Goal: Communication & Community: Ask a question

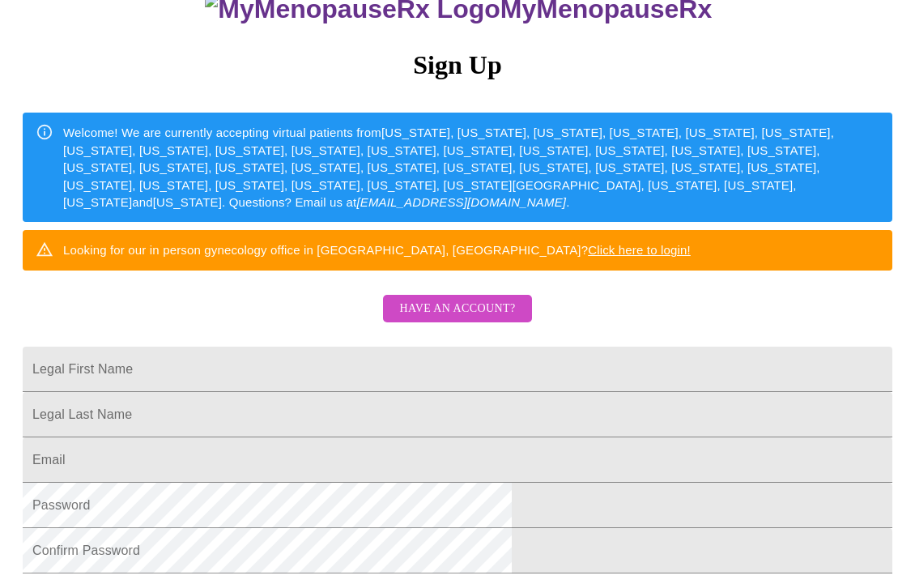
scroll to position [168, 0]
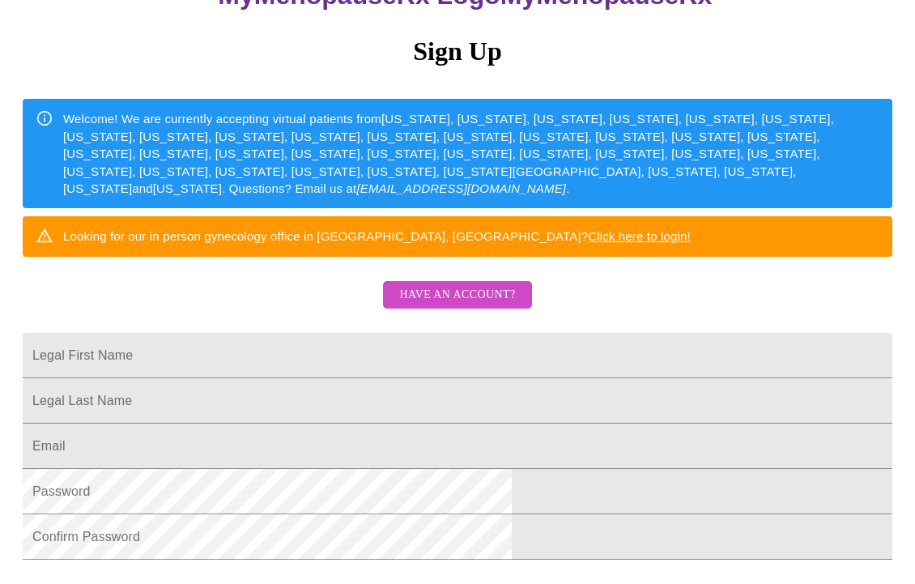
click at [476, 305] on span "Have an account?" at bounding box center [457, 295] width 116 height 20
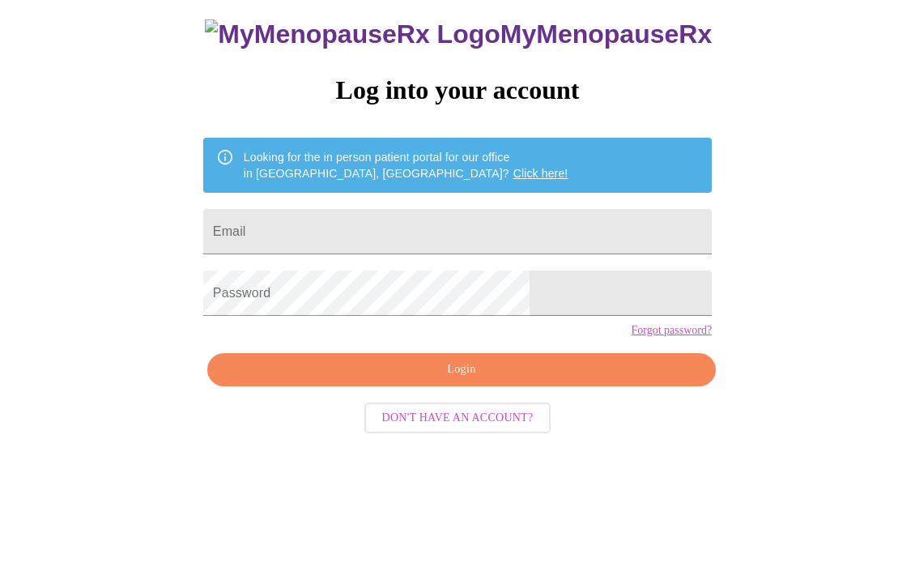
scroll to position [16, 0]
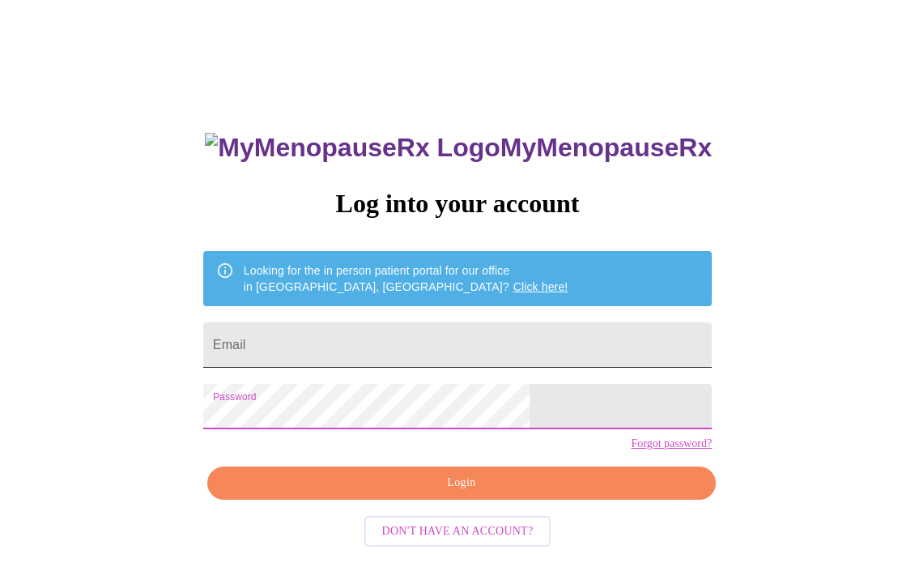
click at [379, 340] on input "Email" at bounding box center [457, 344] width 508 height 45
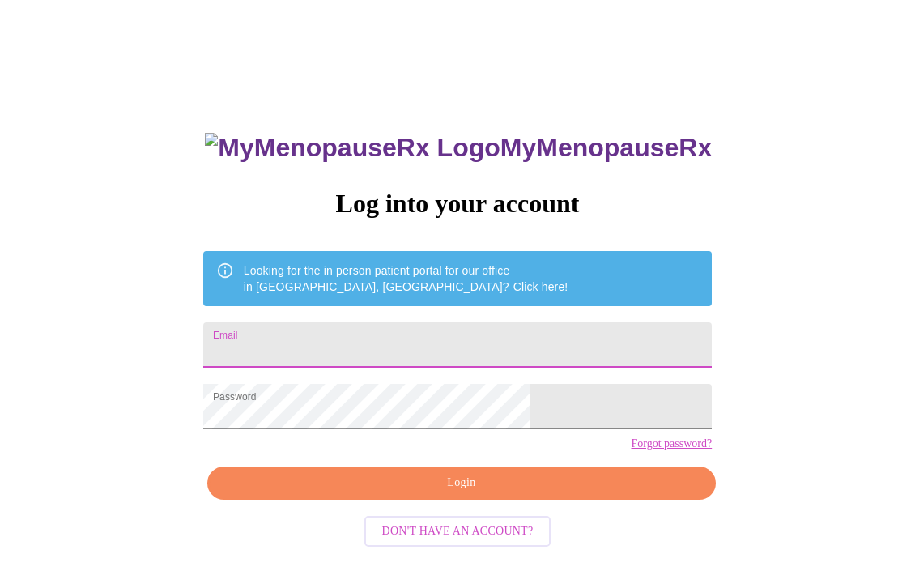
type input "[EMAIL_ADDRESS][PERSON_NAME][PERSON_NAME][DOMAIN_NAME]"
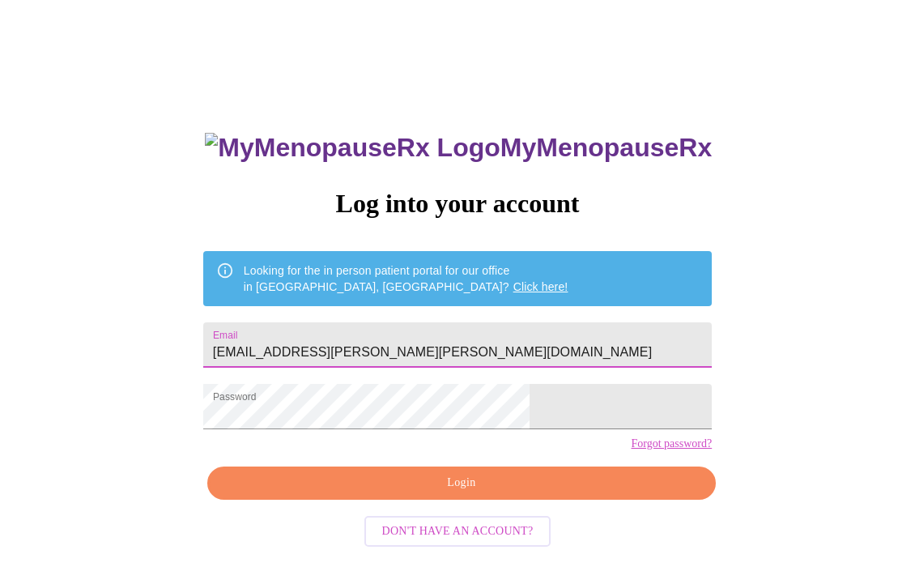
click at [470, 493] on span "Login" at bounding box center [461, 483] width 471 height 20
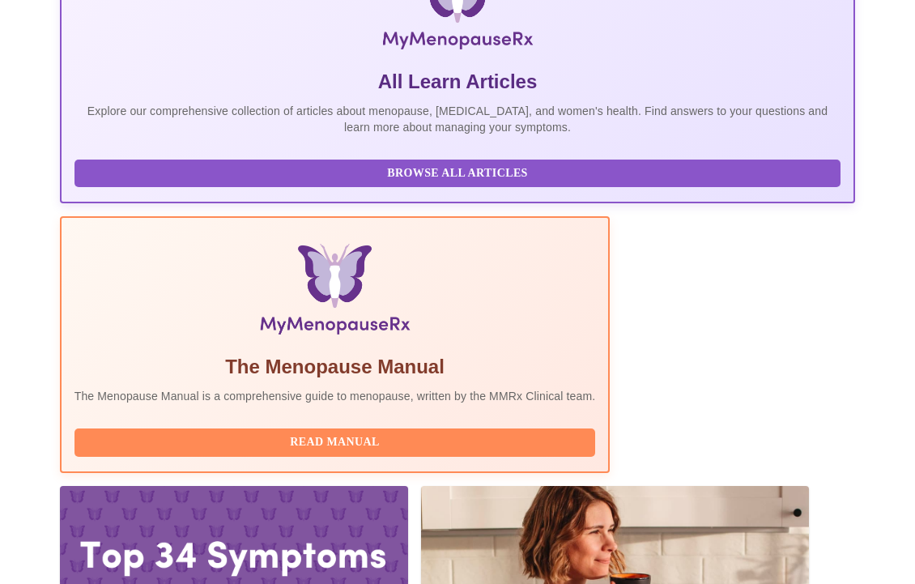
scroll to position [324, 0]
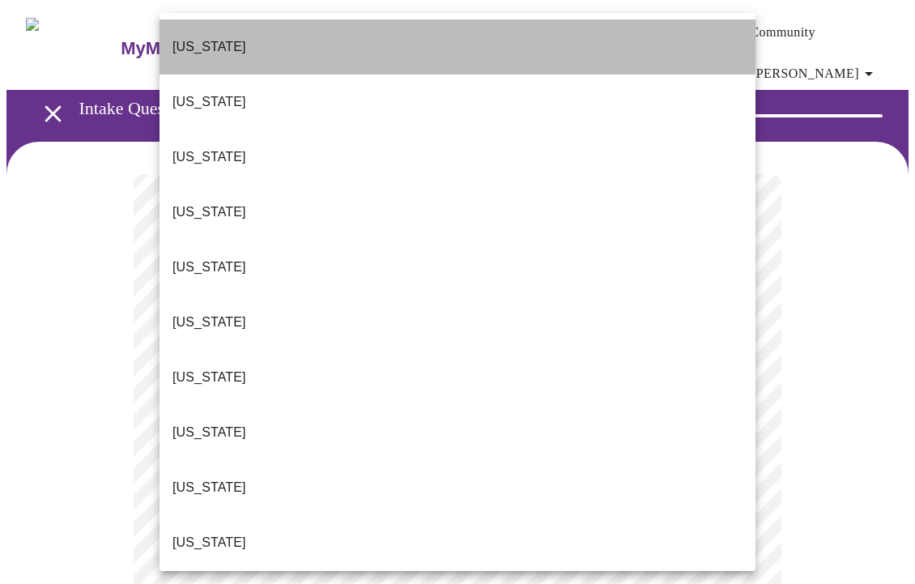
click at [362, 28] on li "[US_STATE]" at bounding box center [457, 46] width 596 height 55
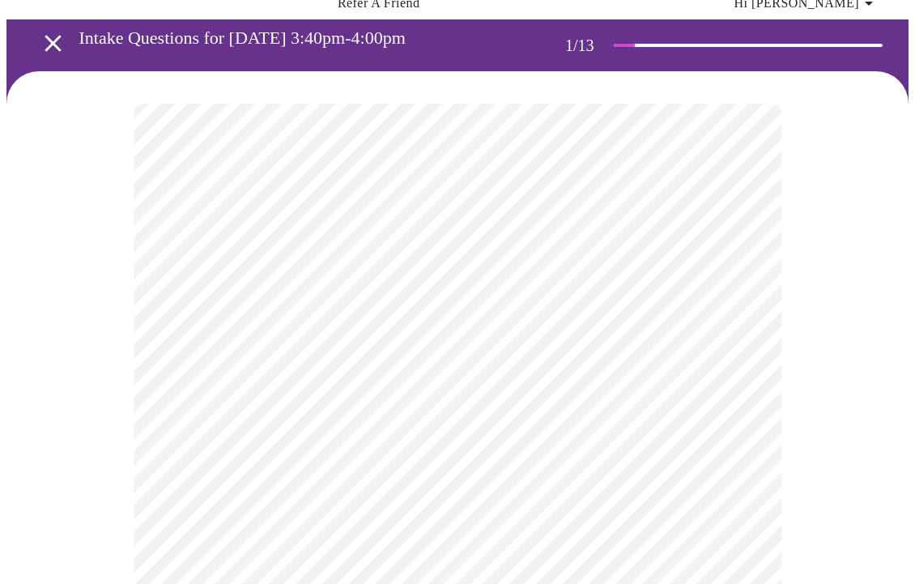
scroll to position [79, 0]
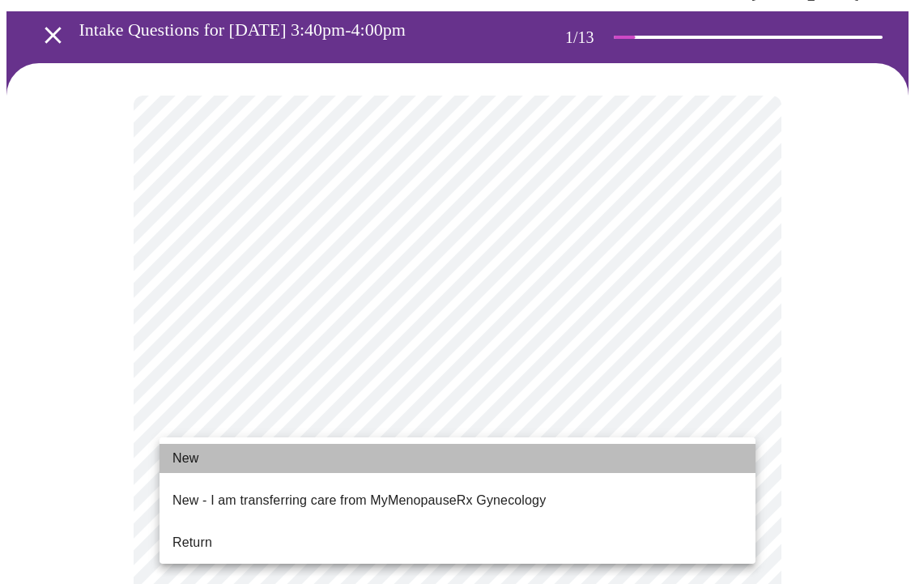
click at [412, 460] on li "New" at bounding box center [457, 458] width 596 height 29
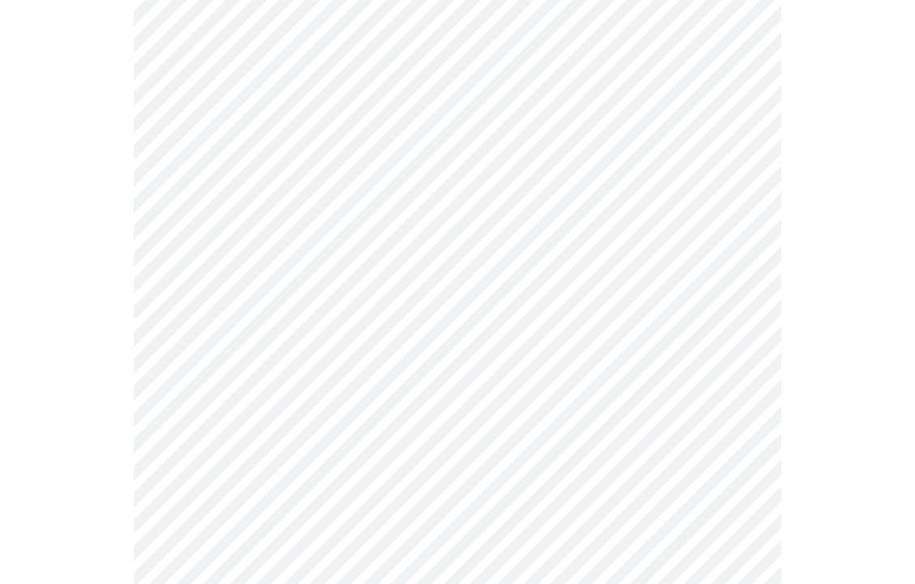
scroll to position [892, 0]
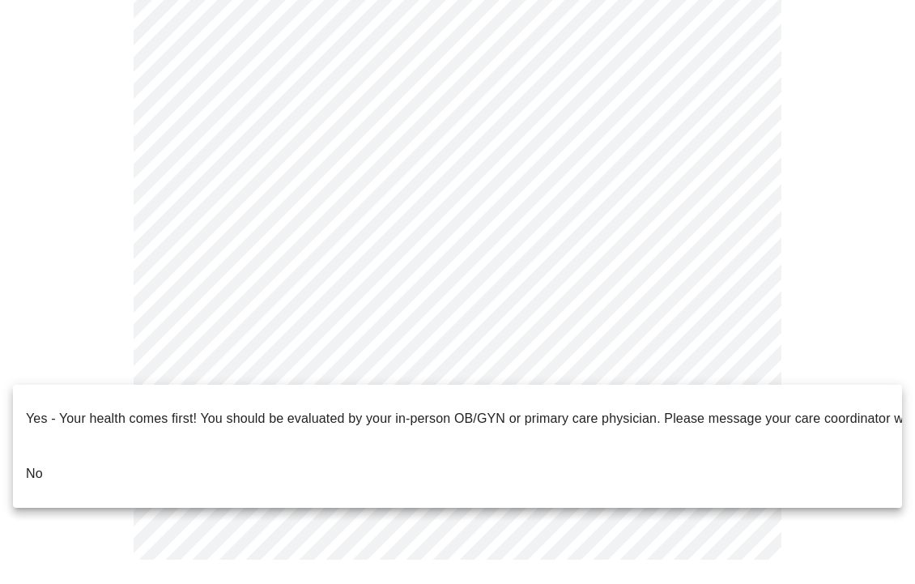
click at [209, 449] on li "No" at bounding box center [457, 473] width 889 height 55
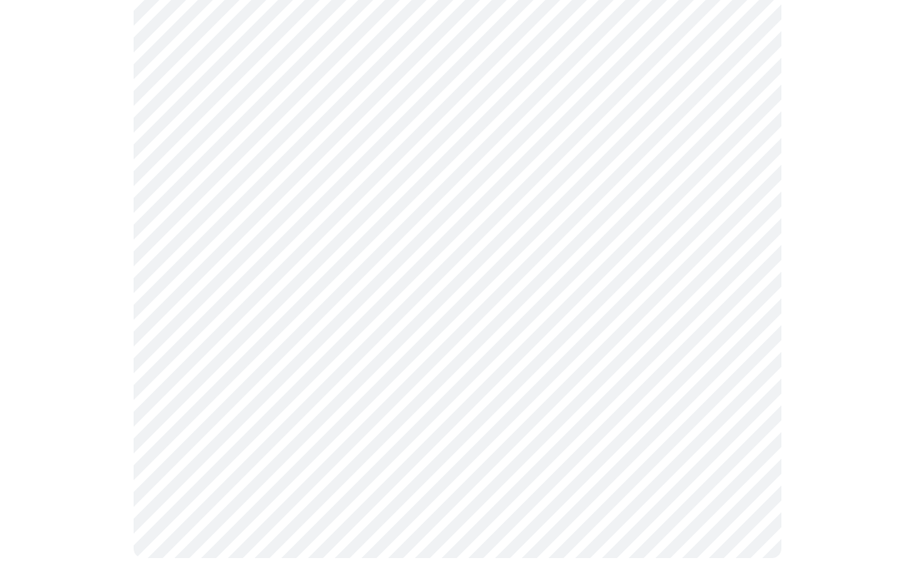
scroll to position [0, 0]
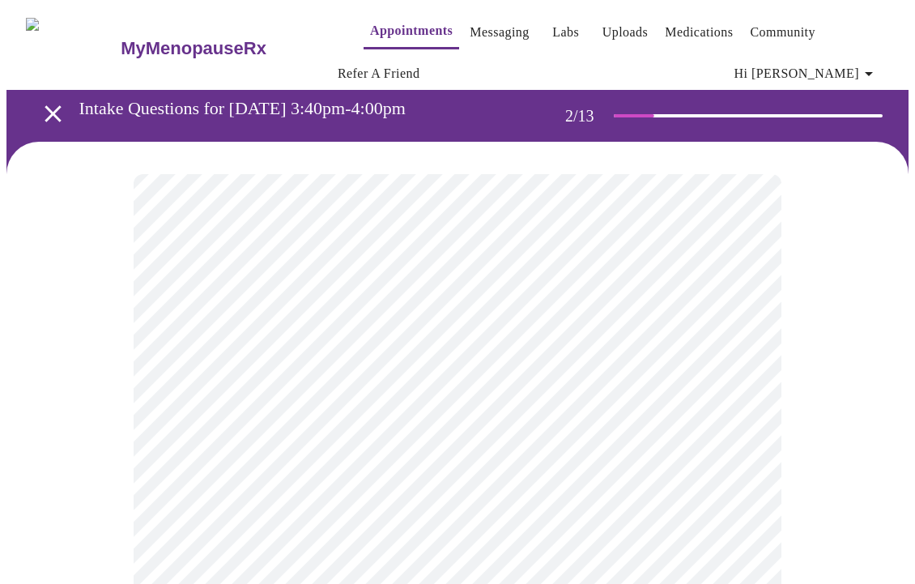
click at [573, 370] on body "MyMenopauseRx Appointments Messaging Labs Uploads Medications Community Refer a…" at bounding box center [457, 502] width 902 height 993
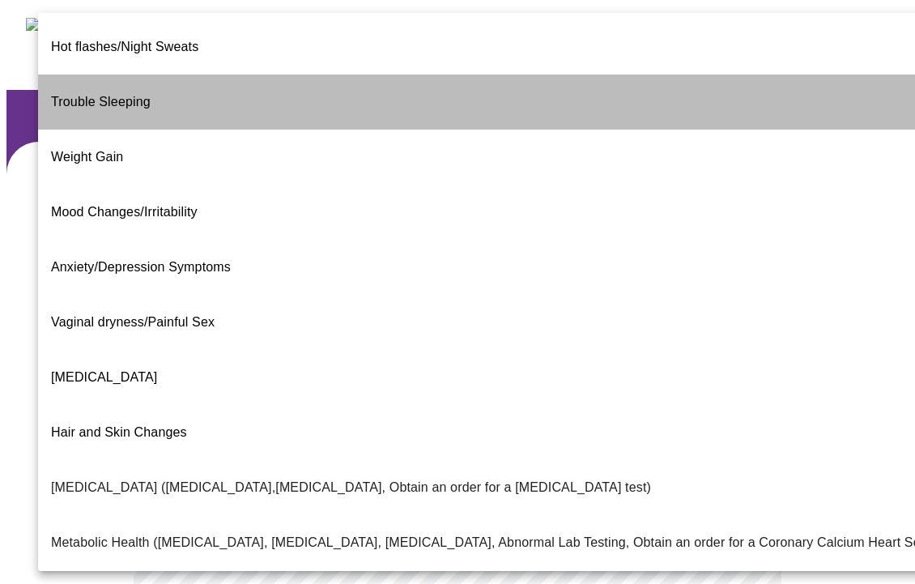
click at [559, 75] on li "Trouble Sleeping" at bounding box center [482, 101] width 889 height 55
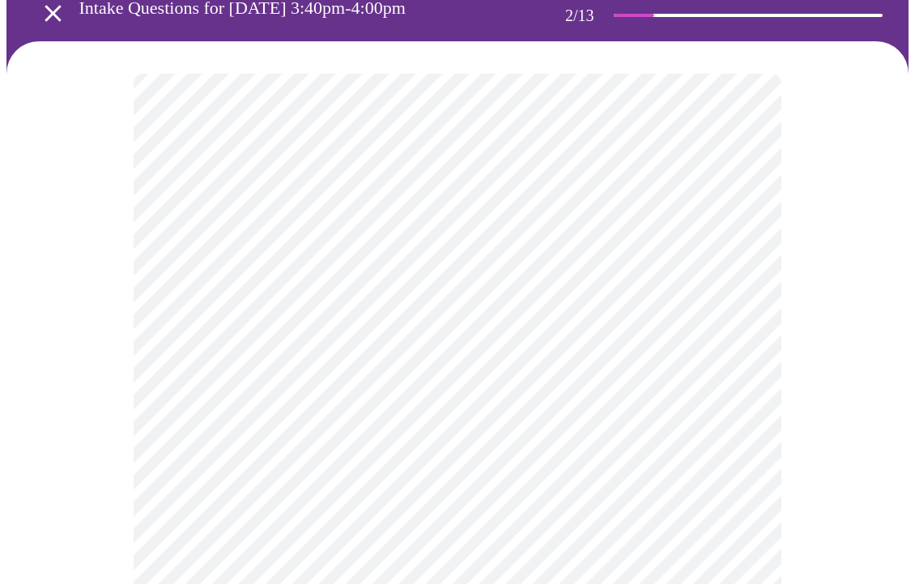
scroll to position [101, 0]
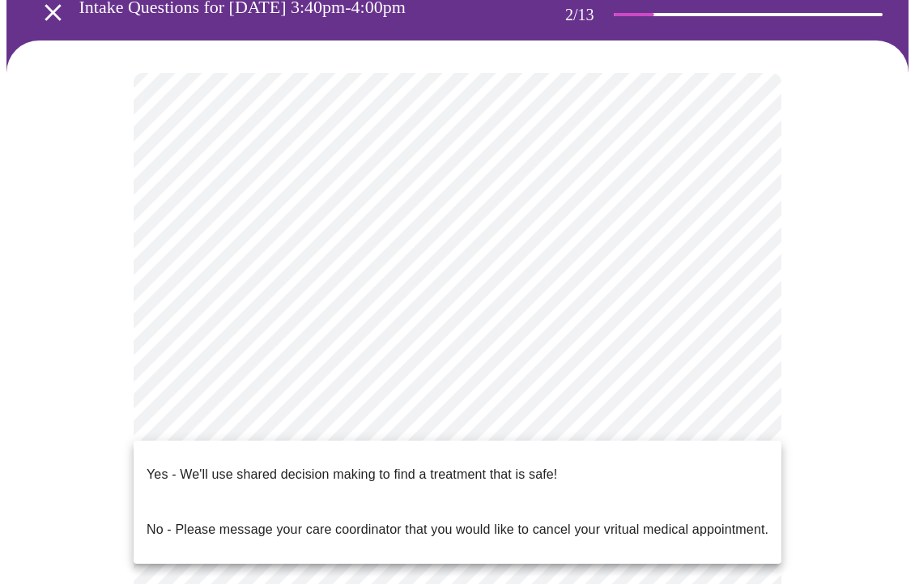
click at [495, 419] on body "MyMenopauseRx Appointments Messaging Labs Uploads Medications Community Refer a…" at bounding box center [457, 397] width 902 height 984
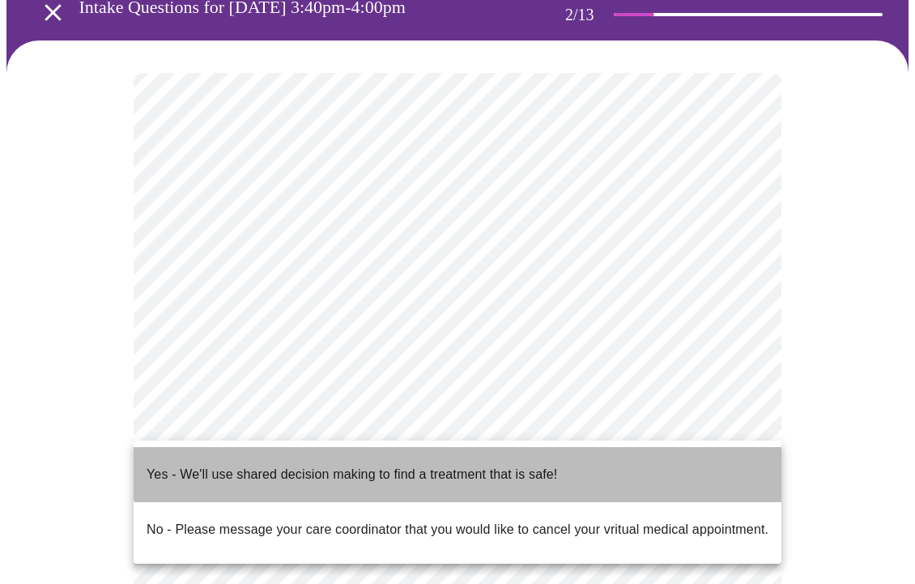
click at [478, 465] on p "Yes - We'll use shared decision making to find a treatment that is safe!" at bounding box center [352, 474] width 410 height 19
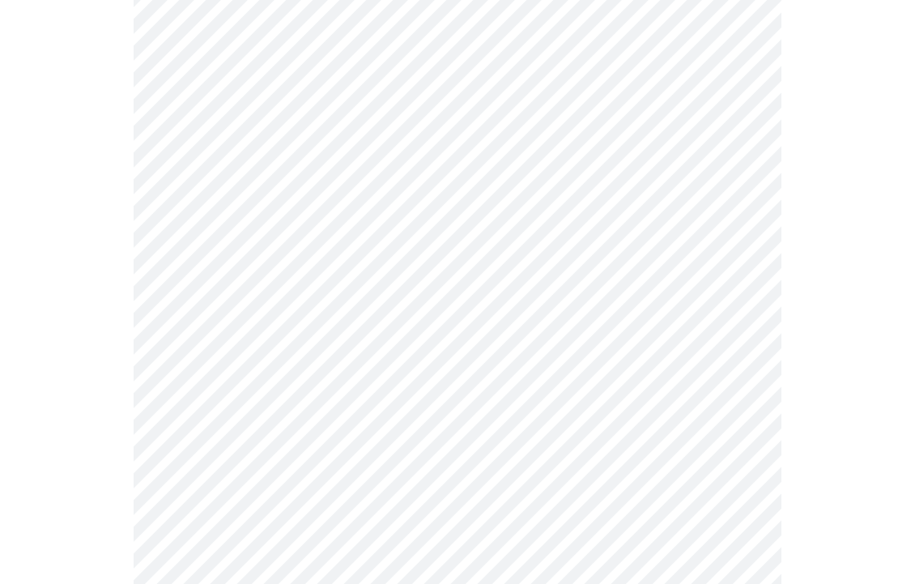
scroll to position [0, 0]
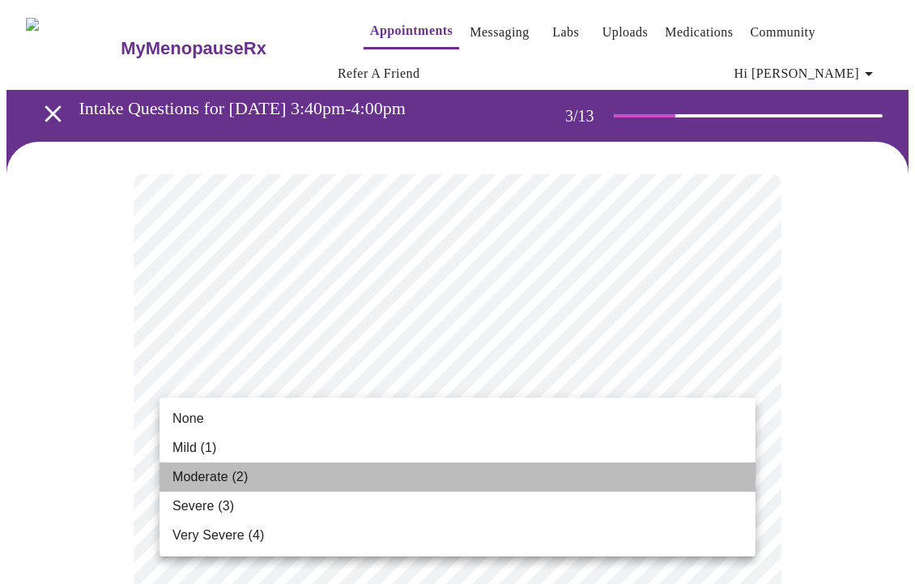
click at [516, 465] on li "Moderate (2)" at bounding box center [457, 476] width 596 height 29
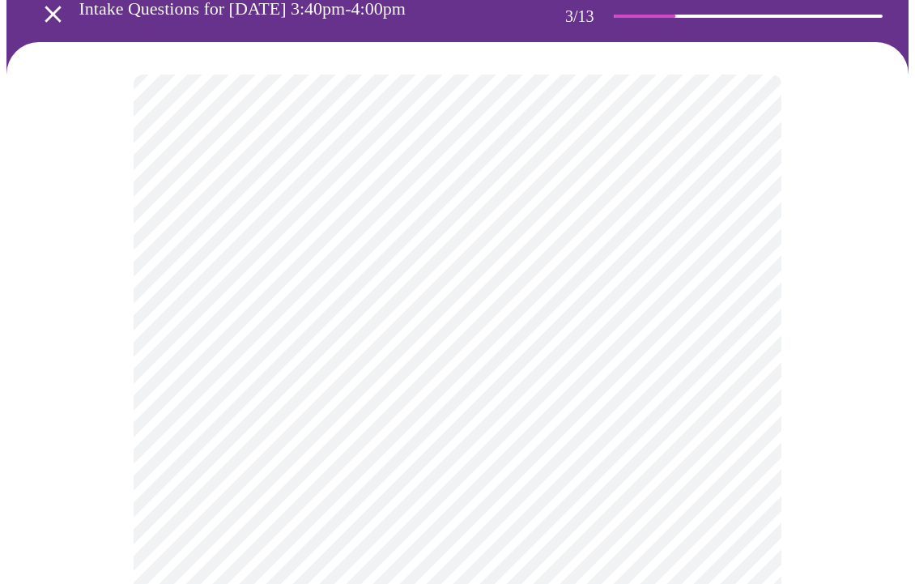
scroll to position [104, 0]
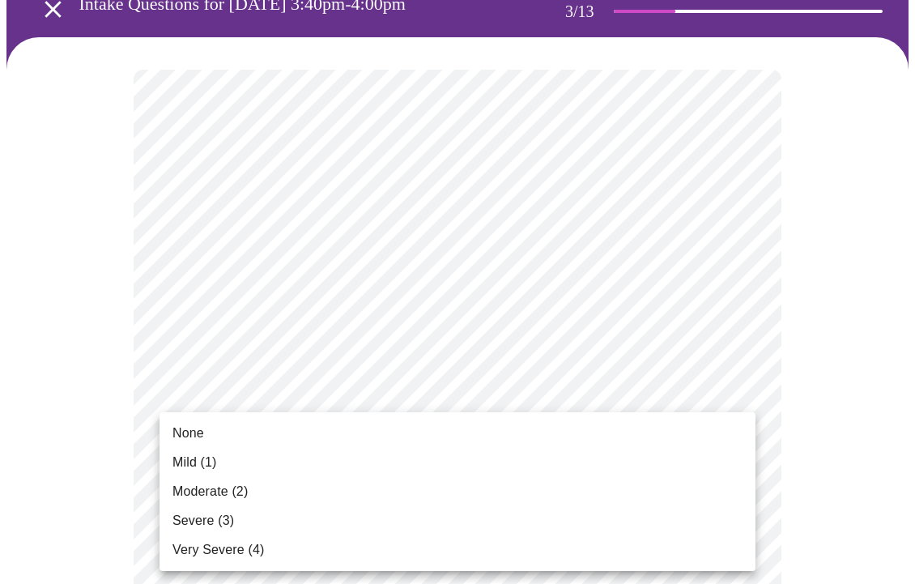
click at [499, 453] on li "Mild (1)" at bounding box center [457, 462] width 596 height 29
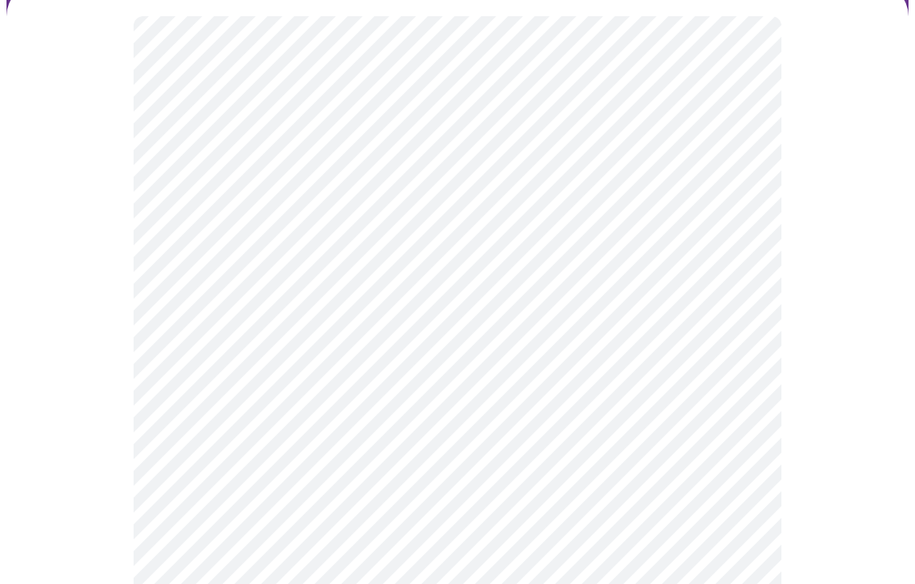
scroll to position [181, 0]
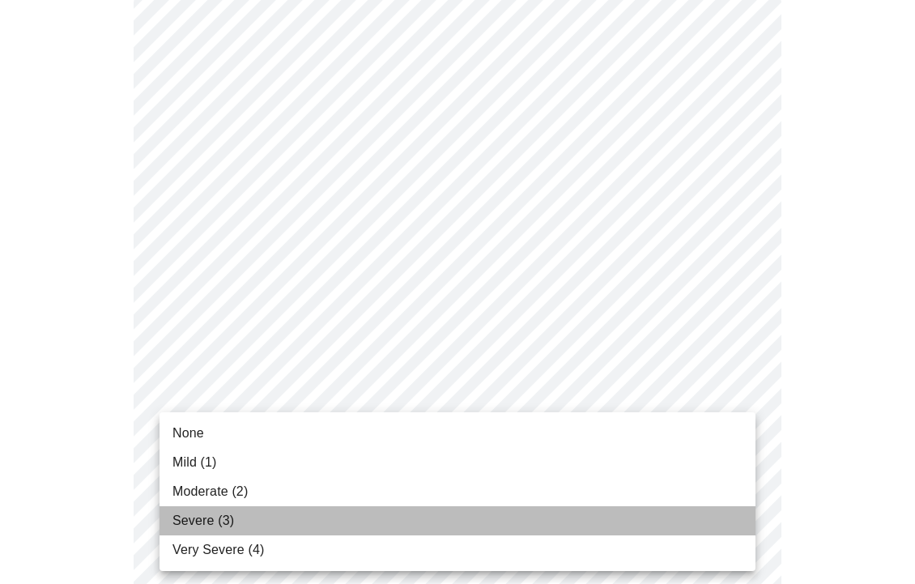
click at [473, 515] on li "Severe (3)" at bounding box center [457, 520] width 596 height 29
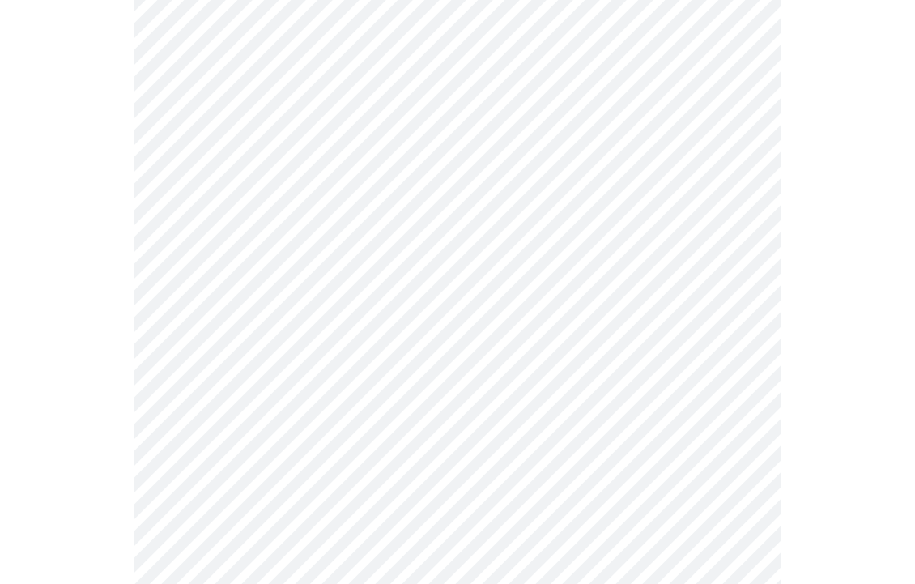
scroll to position [285, 0]
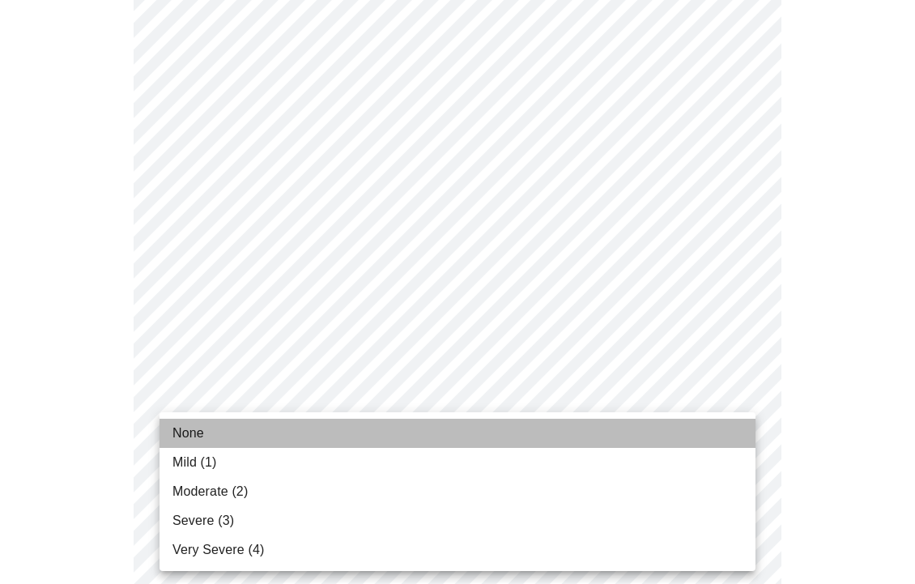
click at [483, 434] on li "None" at bounding box center [457, 433] width 596 height 29
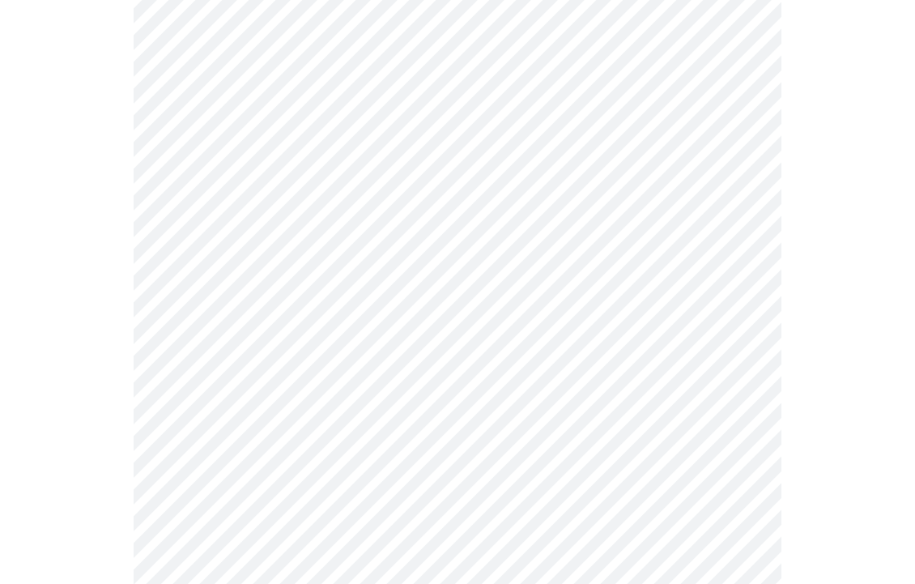
scroll to position [436, 0]
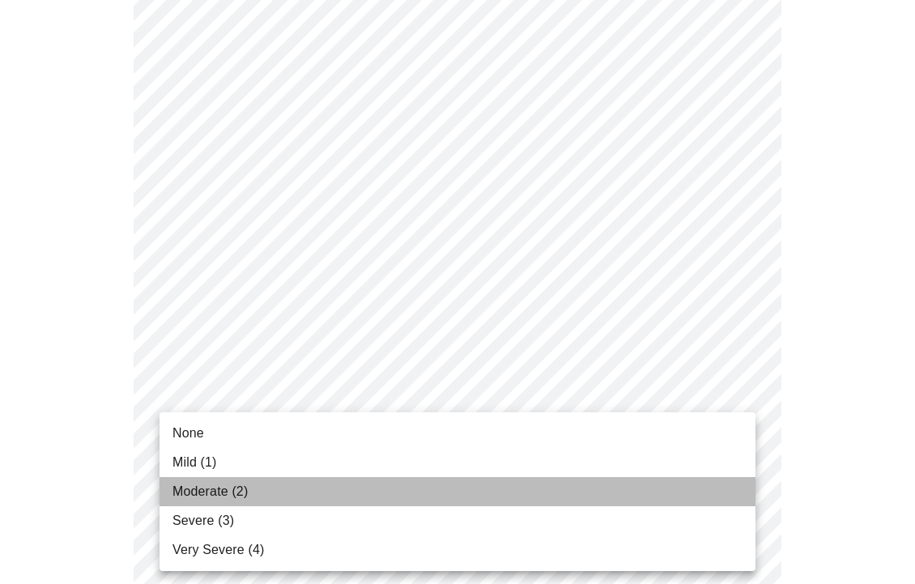
click at [470, 491] on li "Moderate (2)" at bounding box center [457, 491] width 596 height 29
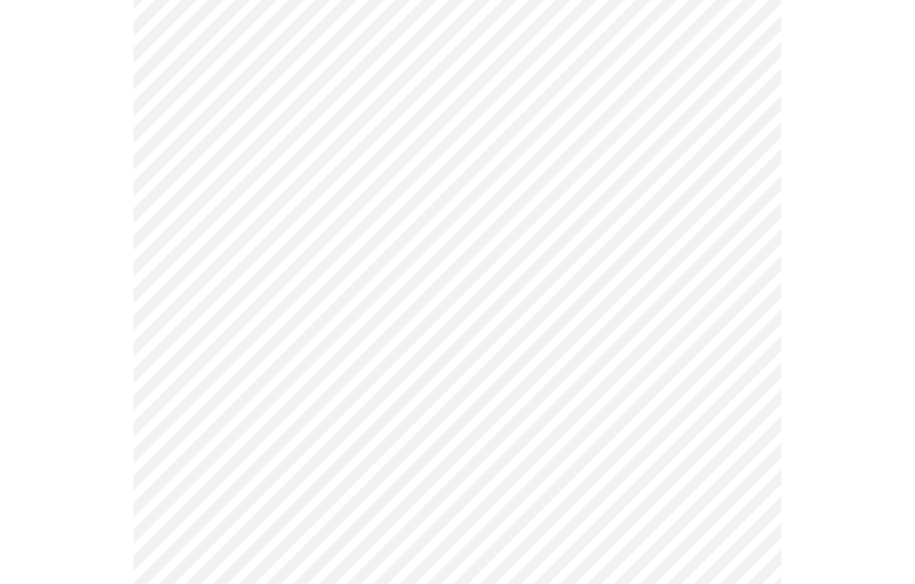
scroll to position [529, 0]
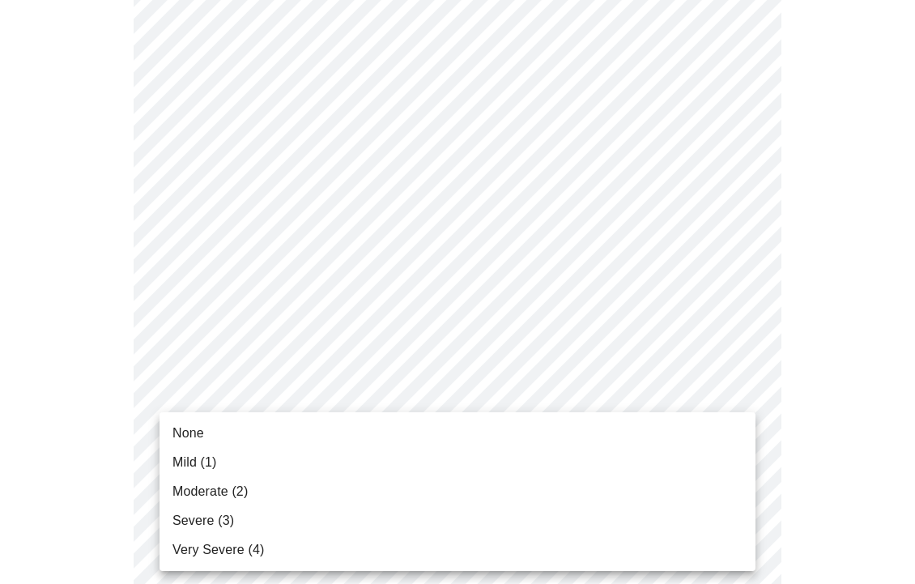
click at [465, 448] on body "MyMenopauseRx Appointments Messaging Labs Uploads Medications Community Refer a…" at bounding box center [457, 506] width 902 height 2058
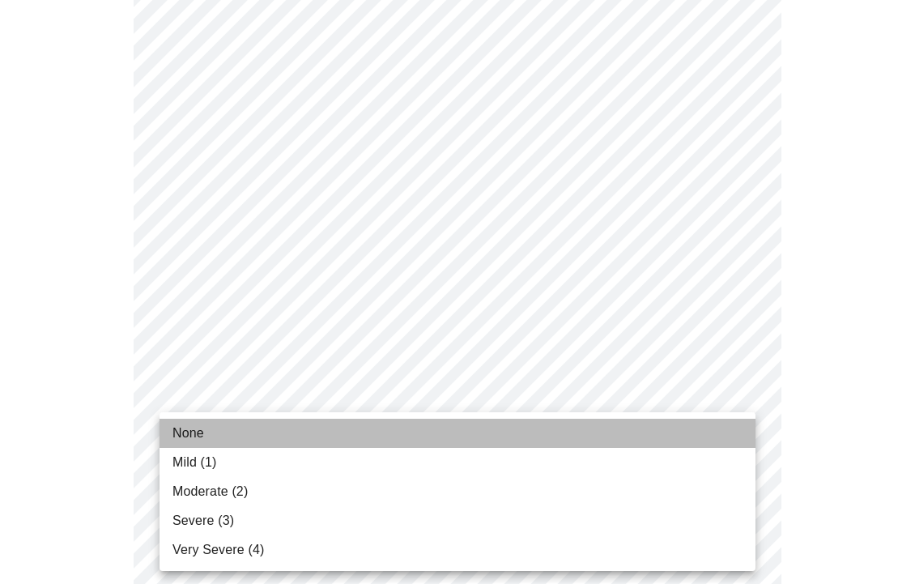
click at [465, 439] on li "None" at bounding box center [457, 433] width 596 height 29
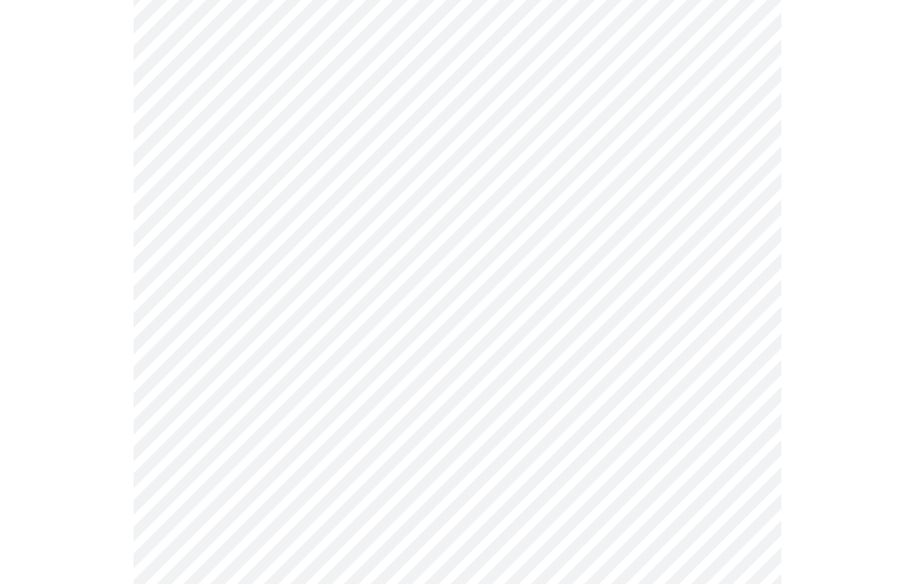
scroll to position [691, 0]
click at [478, 408] on body "MyMenopauseRx Appointments Messaging Labs Uploads Medications Community Refer a…" at bounding box center [457, 333] width 902 height 2036
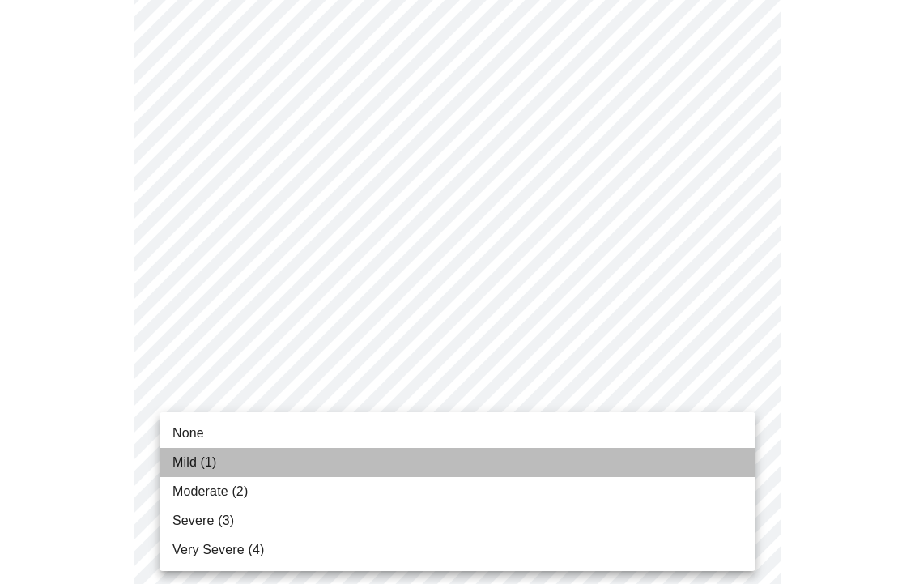
click at [461, 454] on li "Mild (1)" at bounding box center [457, 462] width 596 height 29
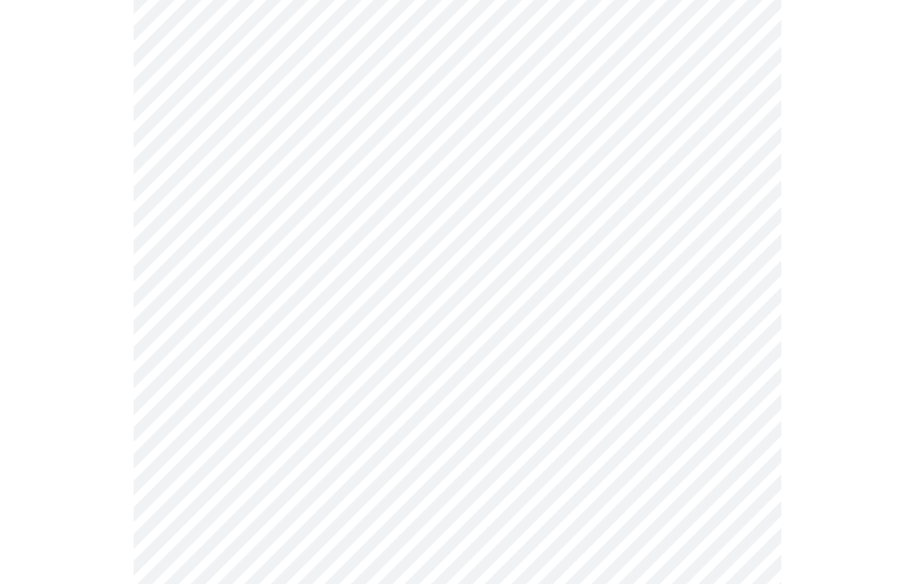
scroll to position [893, 0]
click at [457, 335] on body "MyMenopauseRx Appointments Messaging Labs Uploads Medications Community Refer a…" at bounding box center [457, 121] width 902 height 2014
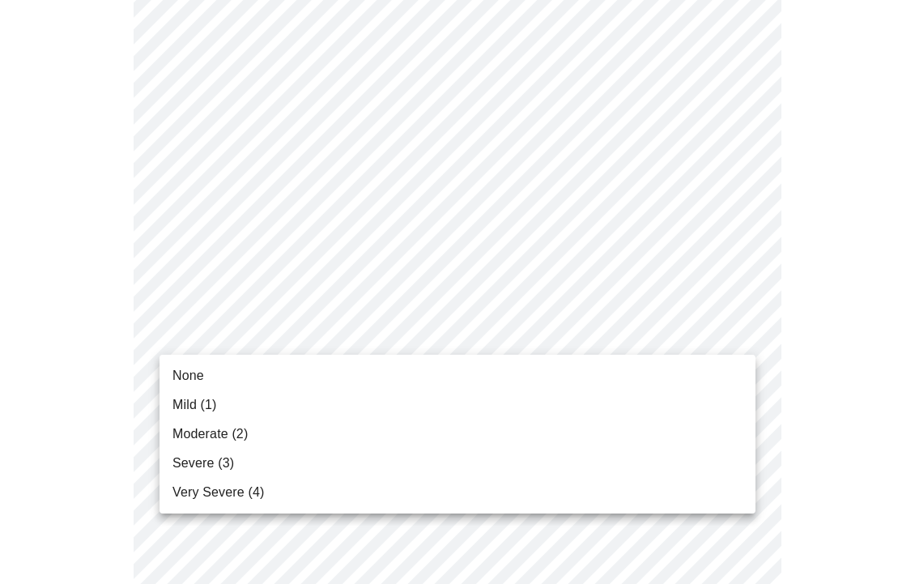
click at [447, 400] on li "Mild (1)" at bounding box center [457, 404] width 596 height 29
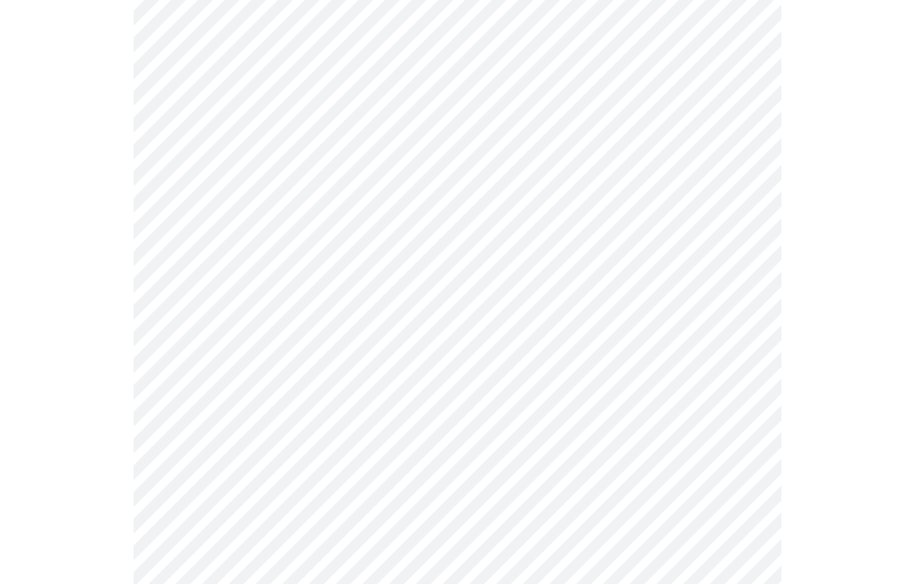
scroll to position [966, 0]
click at [447, 389] on body "MyMenopauseRx Appointments Messaging Labs Uploads Medications Community Refer a…" at bounding box center [457, 37] width 902 height 1992
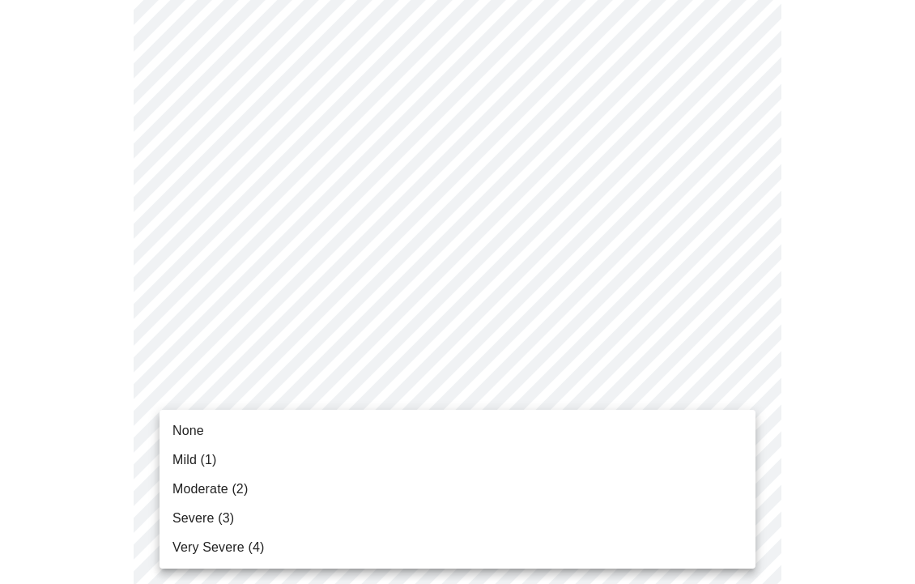
click at [439, 424] on li "None" at bounding box center [457, 430] width 596 height 29
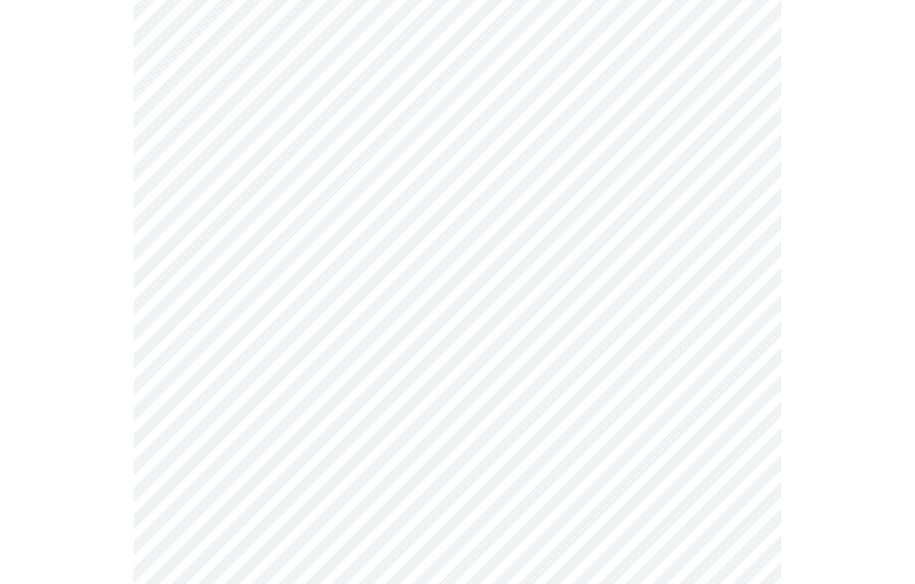
scroll to position [1137, 0]
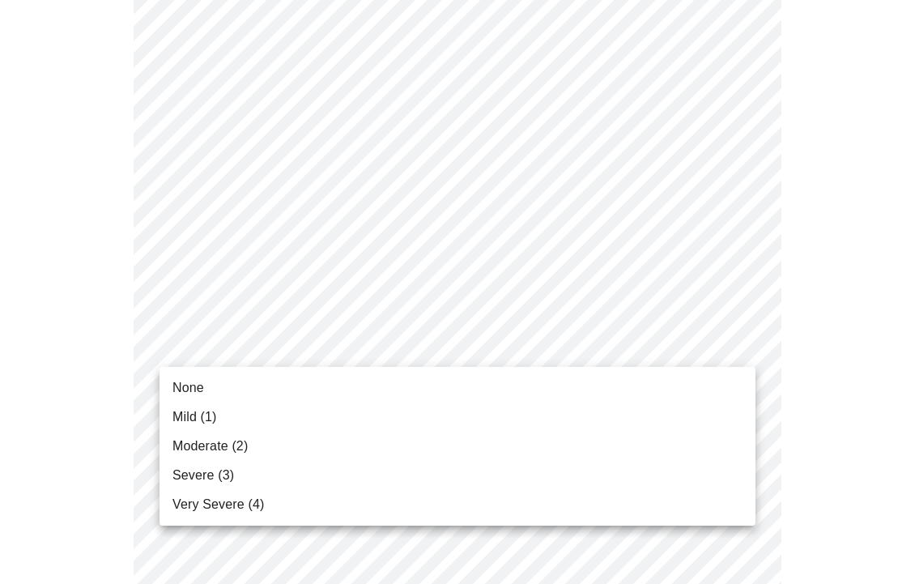
click at [430, 384] on li "None" at bounding box center [457, 387] width 596 height 29
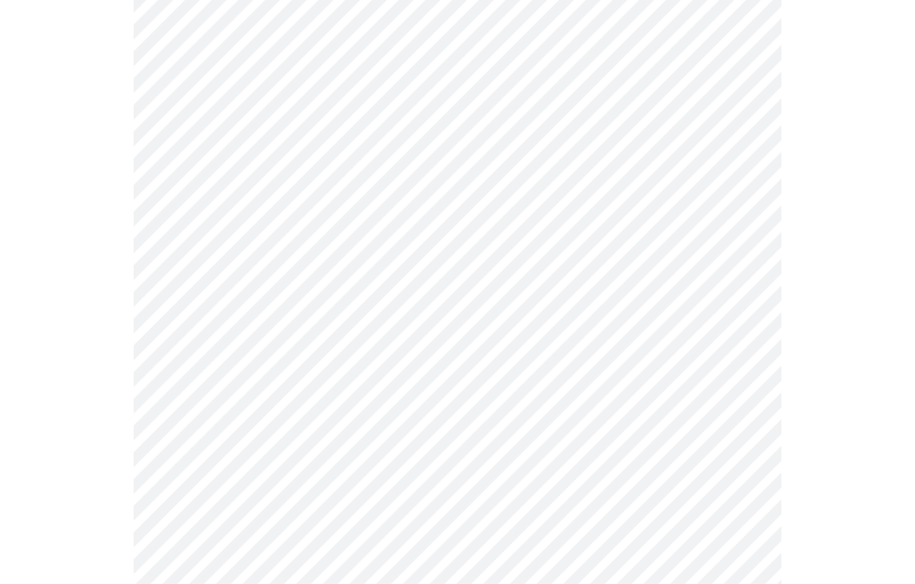
scroll to position [1221, 0]
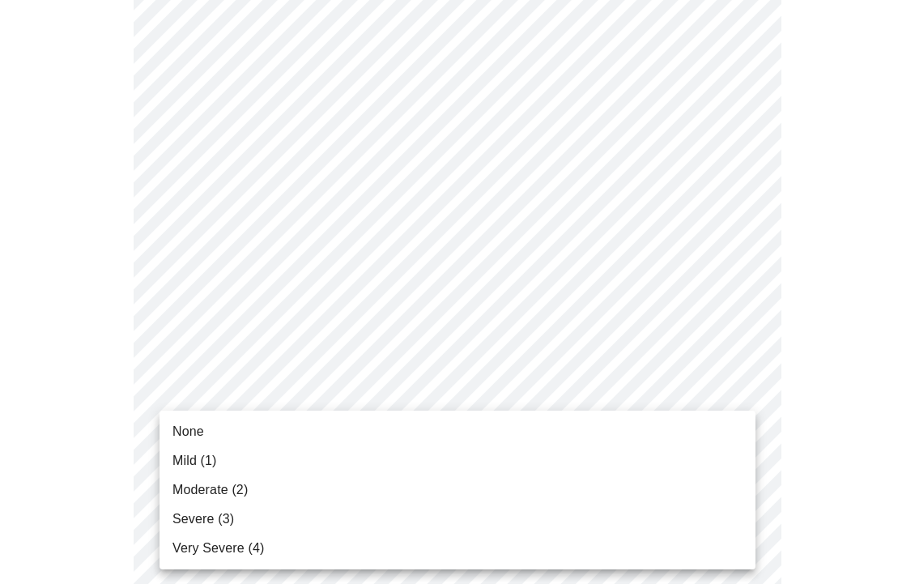
click at [421, 427] on li "None" at bounding box center [457, 431] width 596 height 29
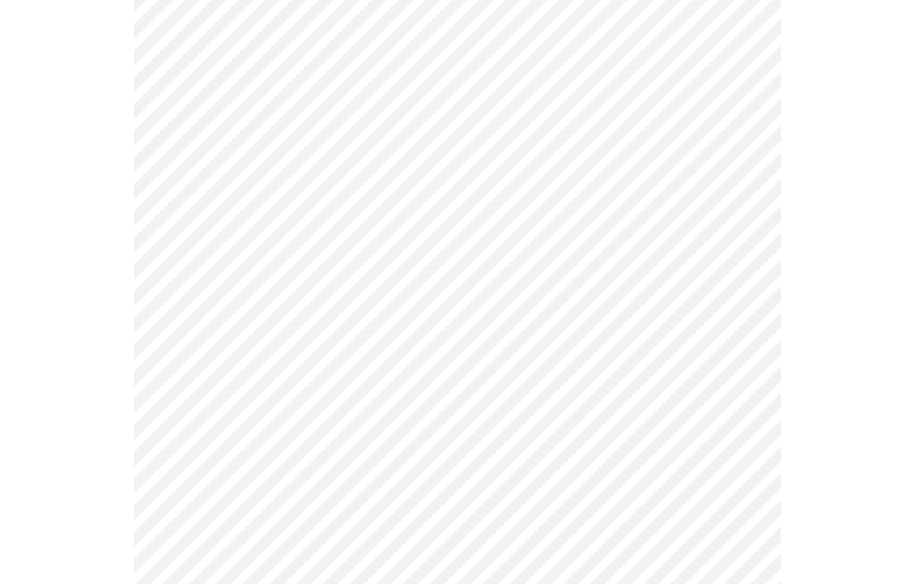
scroll to position [659, 0]
click at [303, 355] on body "MyMenopauseRx Appointments Messaging Labs Uploads Medications Community Refer a…" at bounding box center [457, 156] width 902 height 1617
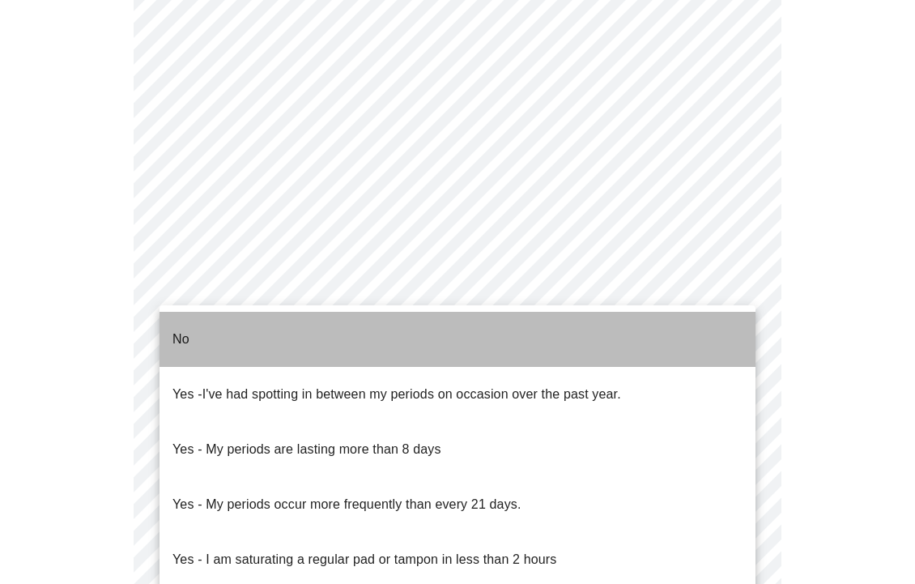
click at [303, 342] on li "No" at bounding box center [457, 339] width 596 height 55
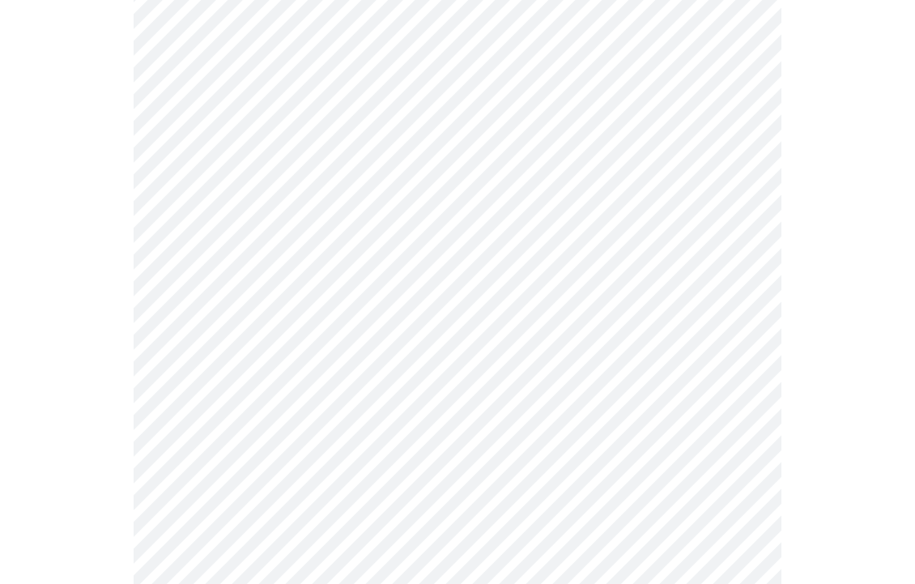
scroll to position [795, 0]
click at [308, 334] on body "MyMenopauseRx Appointments Messaging Labs Uploads Medications Community Refer a…" at bounding box center [457, 16] width 902 height 1608
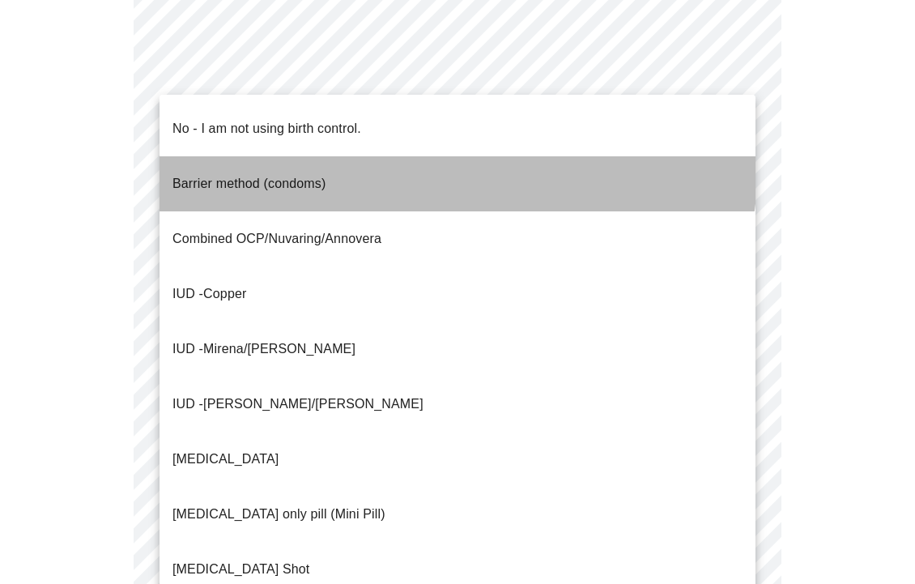
click at [359, 156] on li "Barrier method (condoms)" at bounding box center [457, 183] width 596 height 55
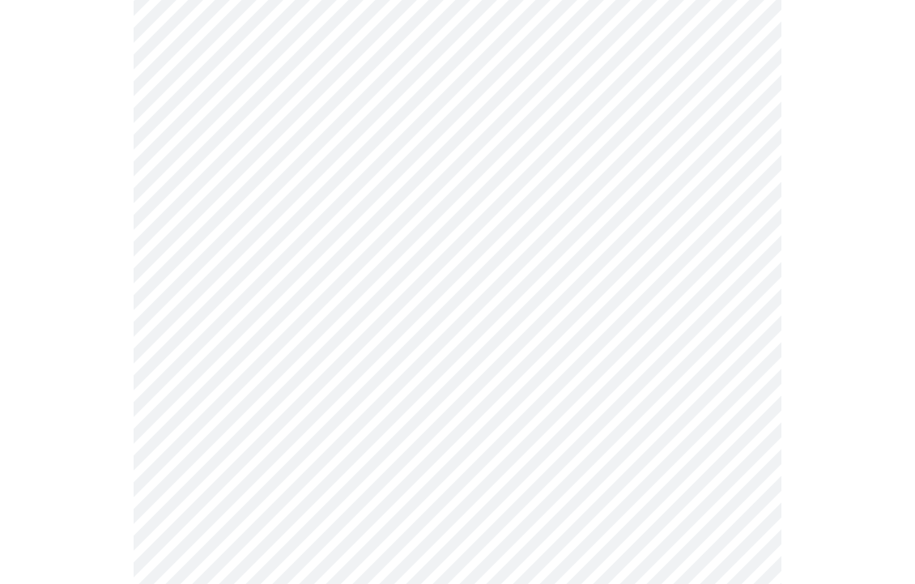
scroll to position [939, 0]
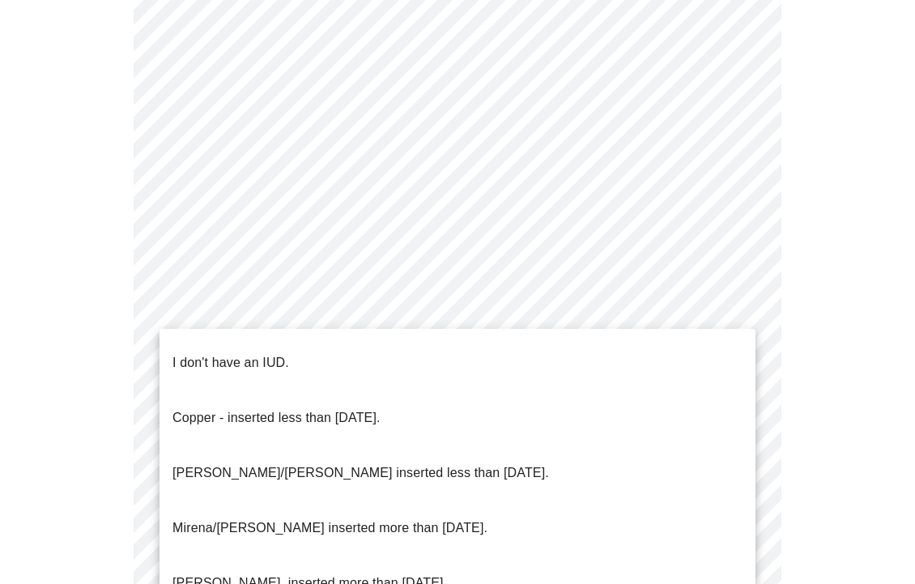
click at [372, 347] on li "I don't have an IUD." at bounding box center [457, 362] width 596 height 55
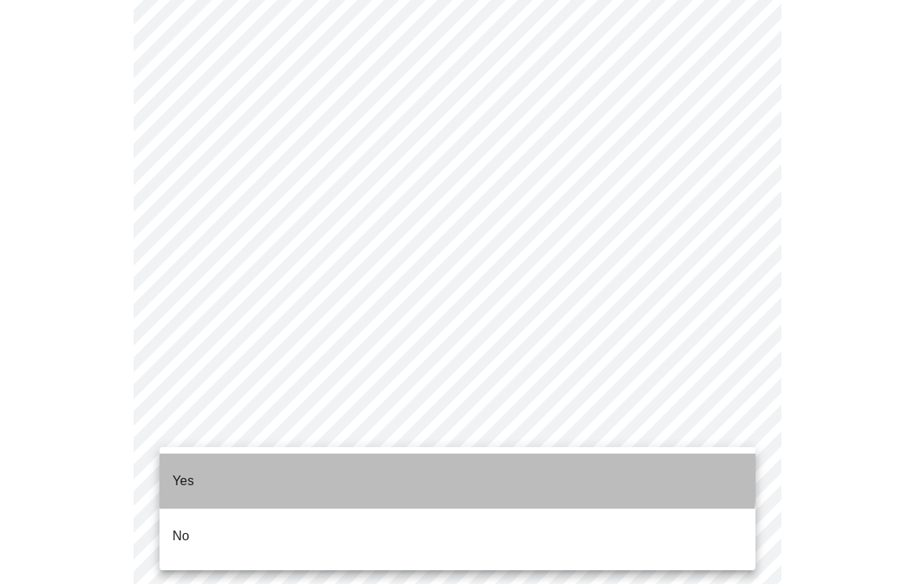
click at [329, 465] on li "Yes" at bounding box center [457, 480] width 596 height 55
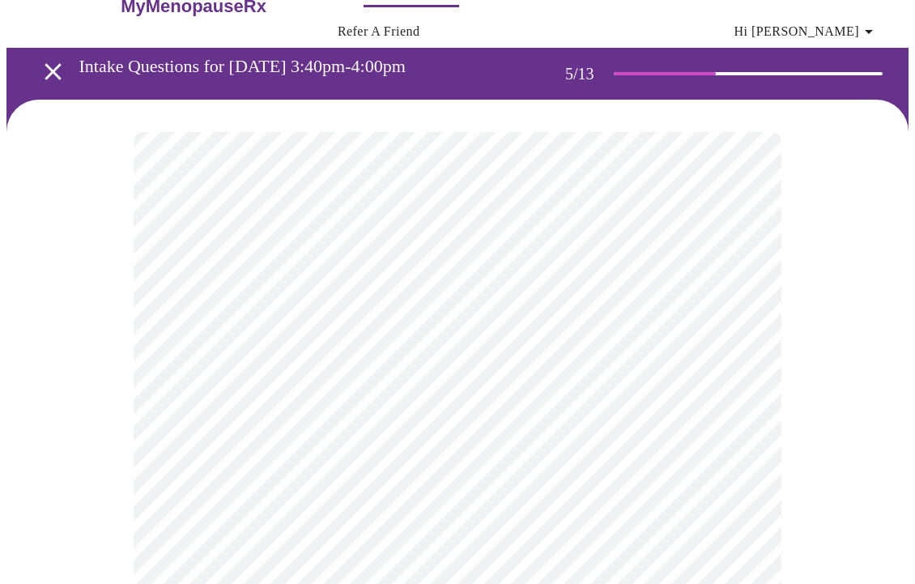
scroll to position [46, 0]
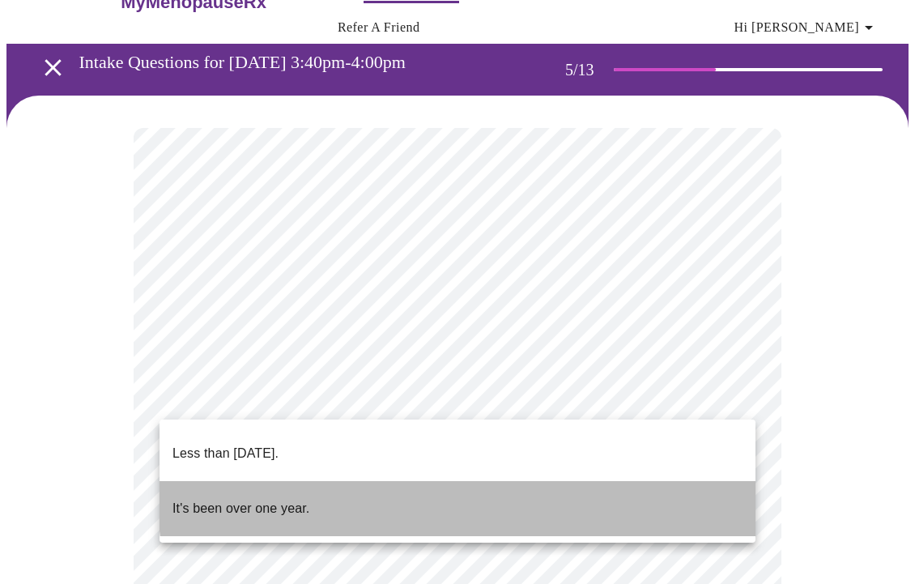
click at [541, 482] on li "It's been over one year." at bounding box center [457, 508] width 596 height 55
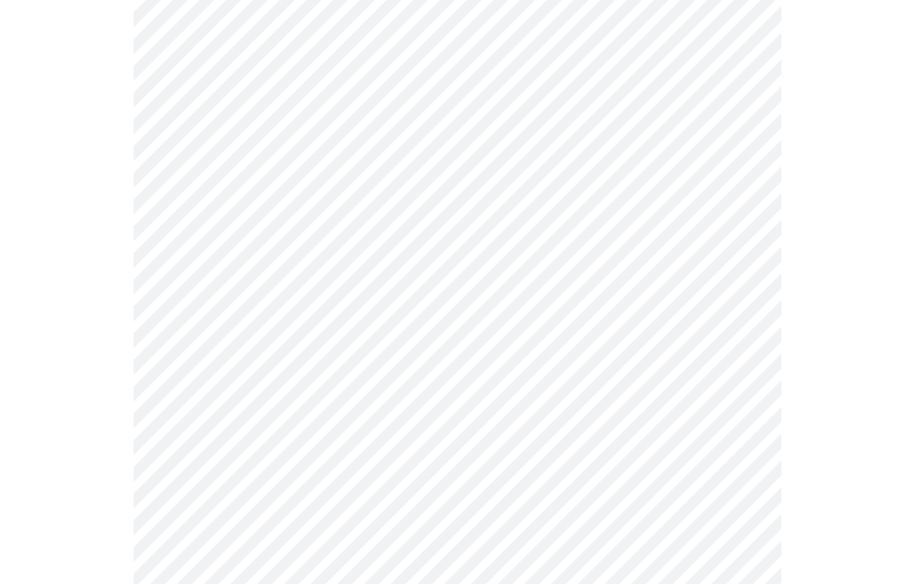
scroll to position [227, 0]
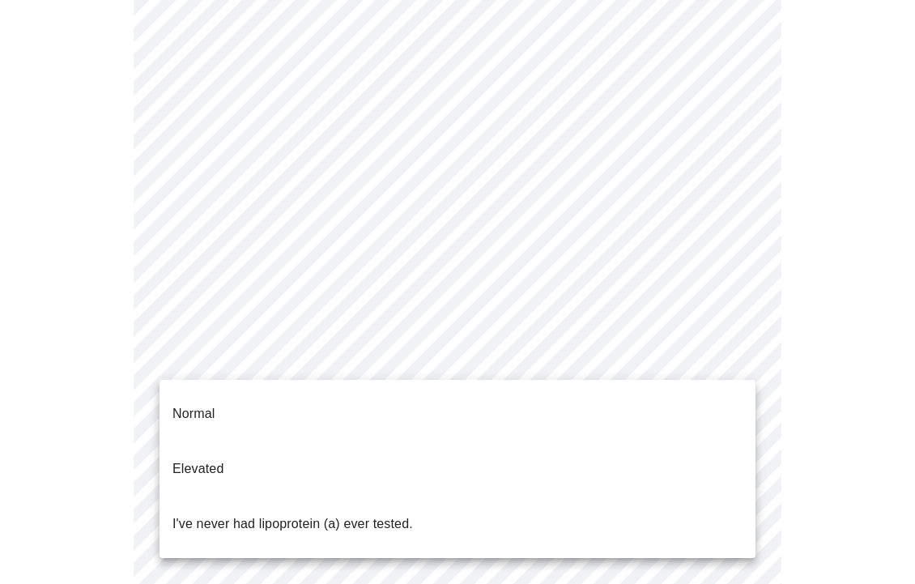
click at [538, 364] on body "MyMenopauseRx Appointments Messaging Labs Uploads Medications Community Refer a…" at bounding box center [457, 441] width 902 height 1323
click at [522, 401] on li "Normal" at bounding box center [457, 413] width 596 height 55
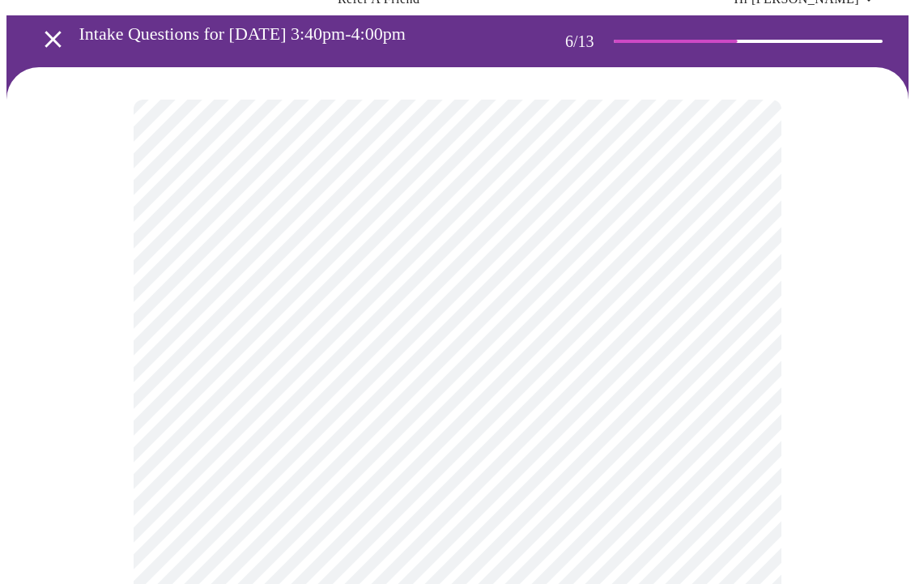
scroll to position [76, 0]
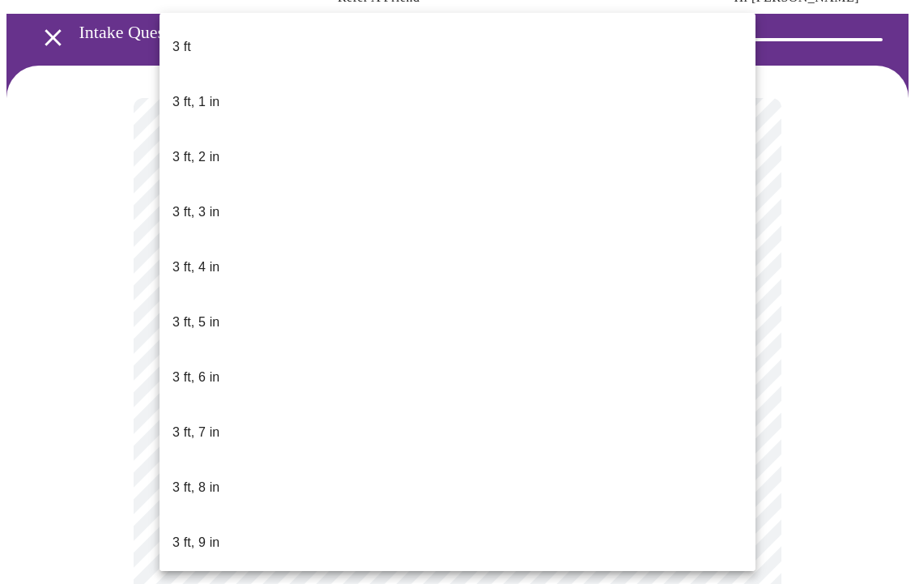
click at [335, 406] on body "MyMenopauseRx Appointments Messaging Labs Uploads Medications Community Refer a…" at bounding box center [457, 373] width 902 height 886
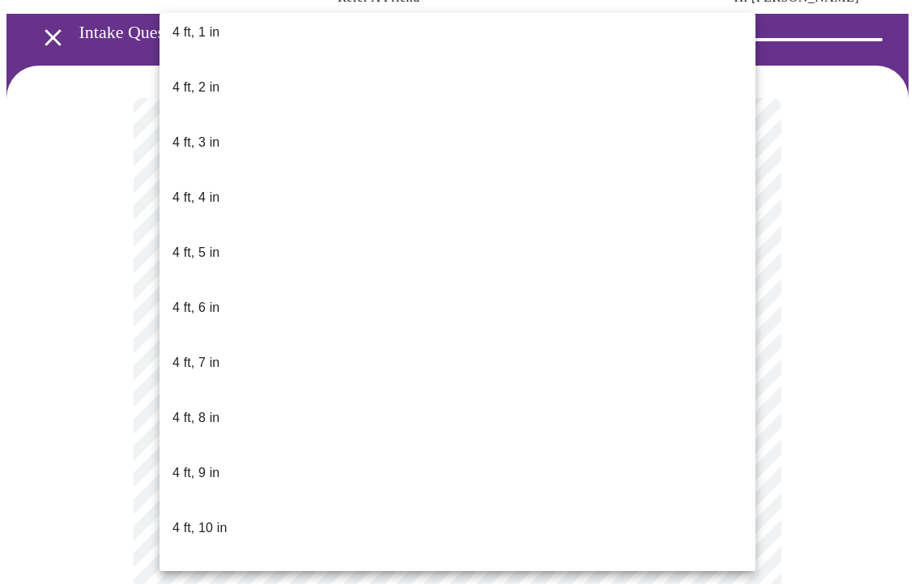
scroll to position [731, 0]
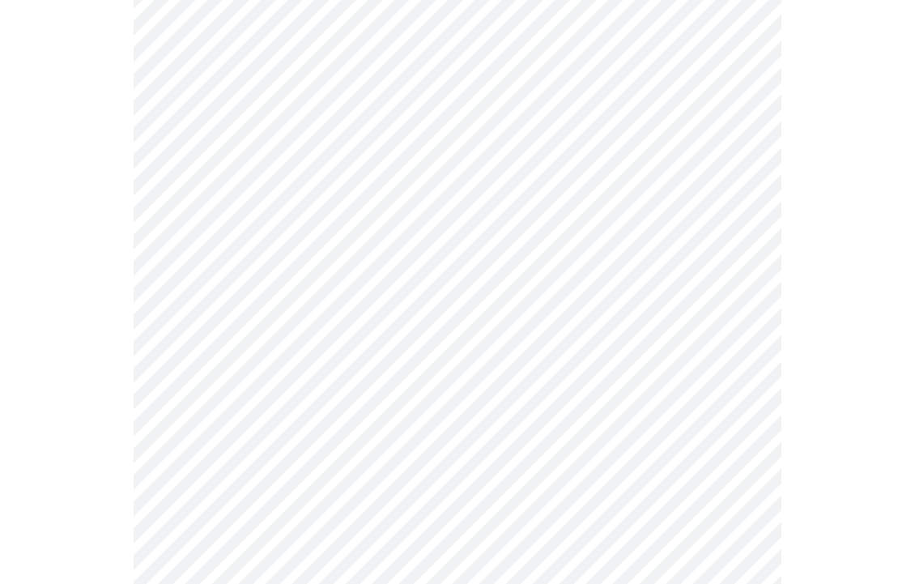
scroll to position [4243, 0]
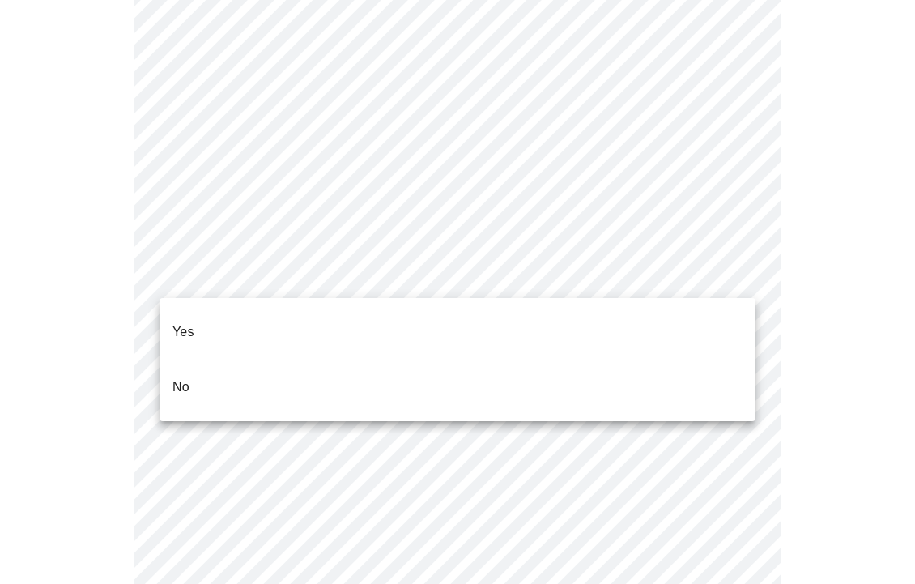
click at [443, 360] on li "No" at bounding box center [457, 386] width 596 height 55
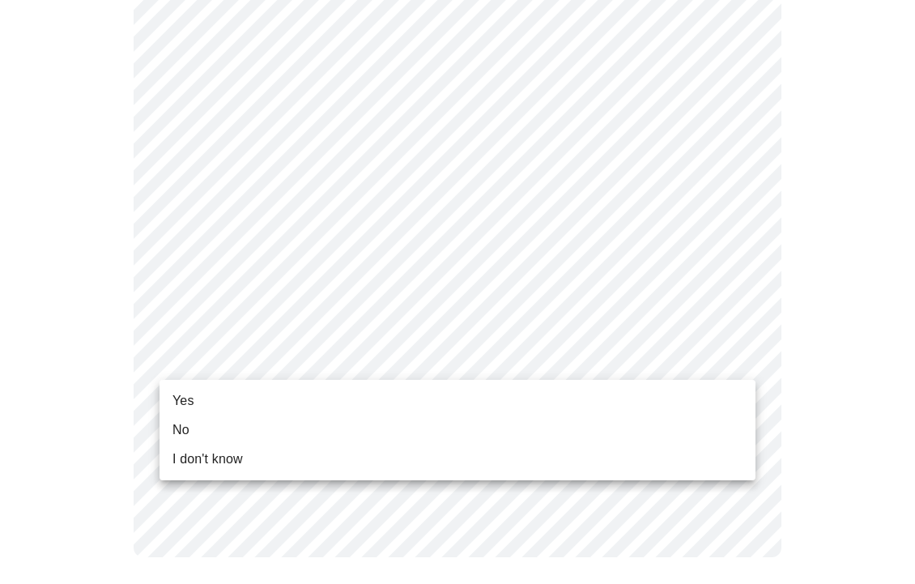
scroll to position [1018, 0]
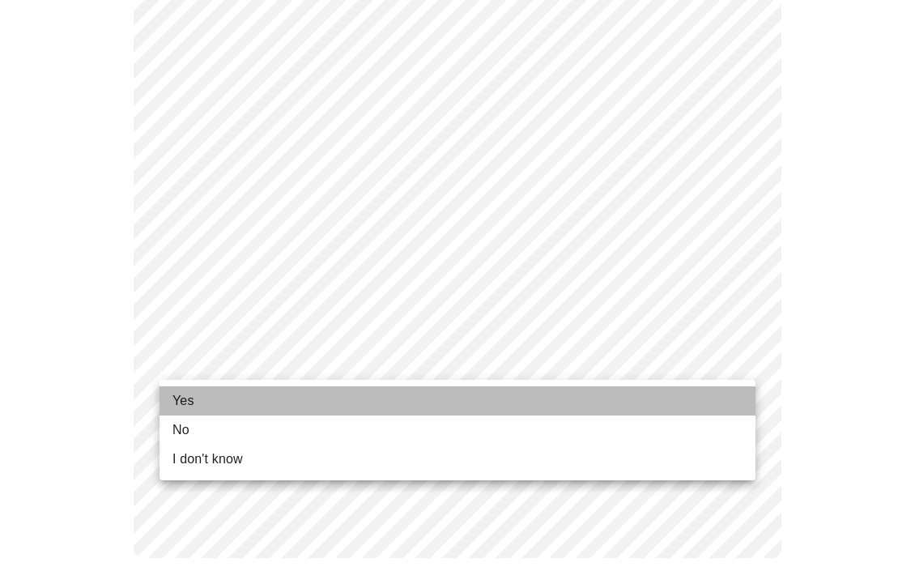
click at [464, 402] on li "Yes" at bounding box center [457, 400] width 596 height 29
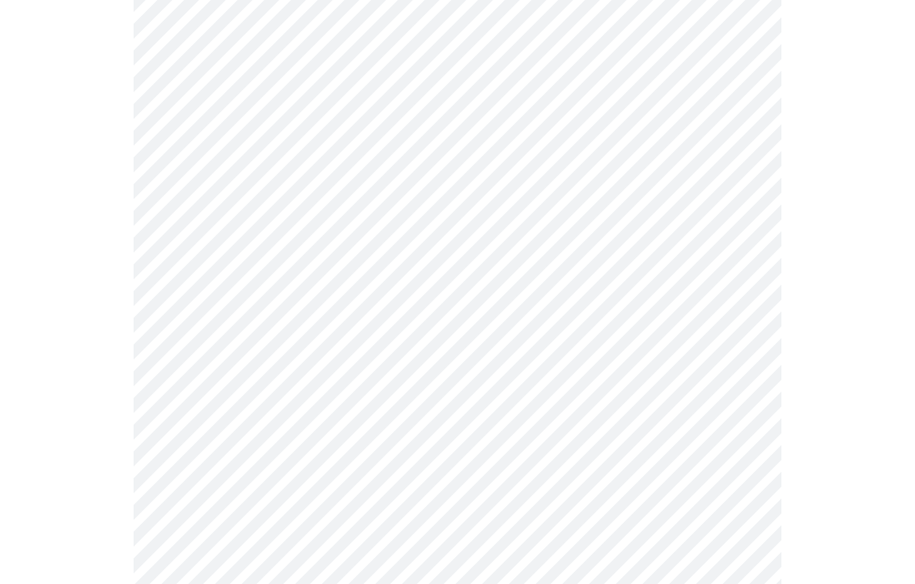
scroll to position [0, 0]
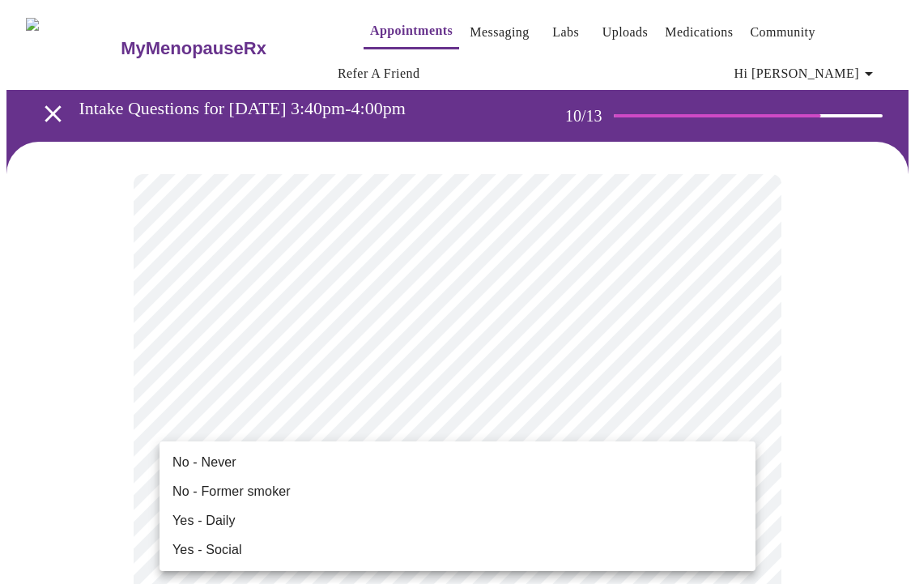
click at [508, 491] on li "No - Former smoker" at bounding box center [457, 491] width 596 height 29
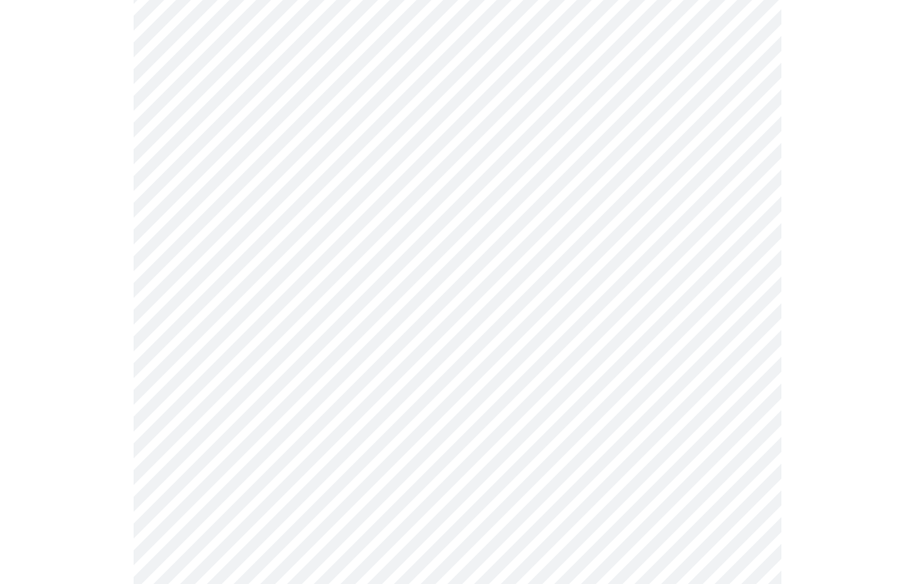
scroll to position [1273, 0]
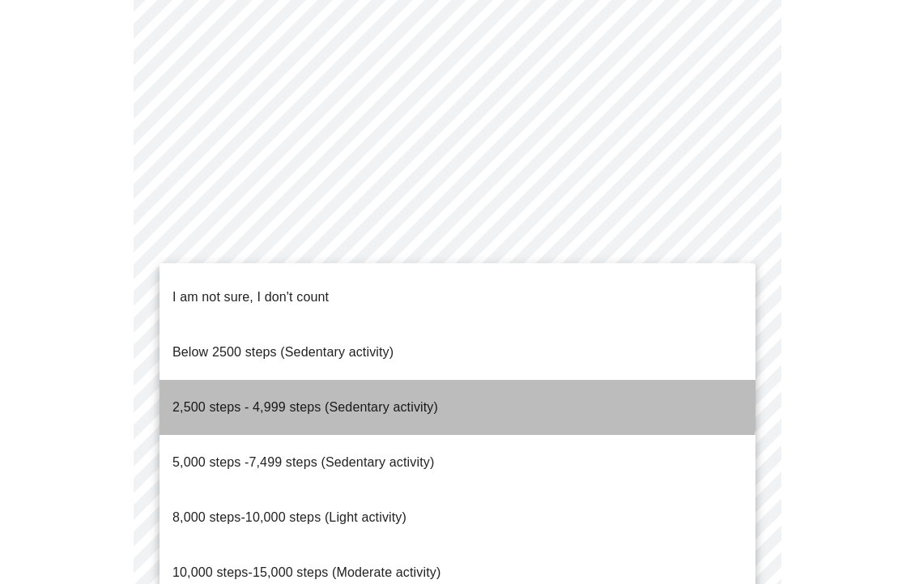
click at [360, 400] on span "2,500 steps - 4,999 steps (Sedentary activity)" at bounding box center [305, 407] width 266 height 14
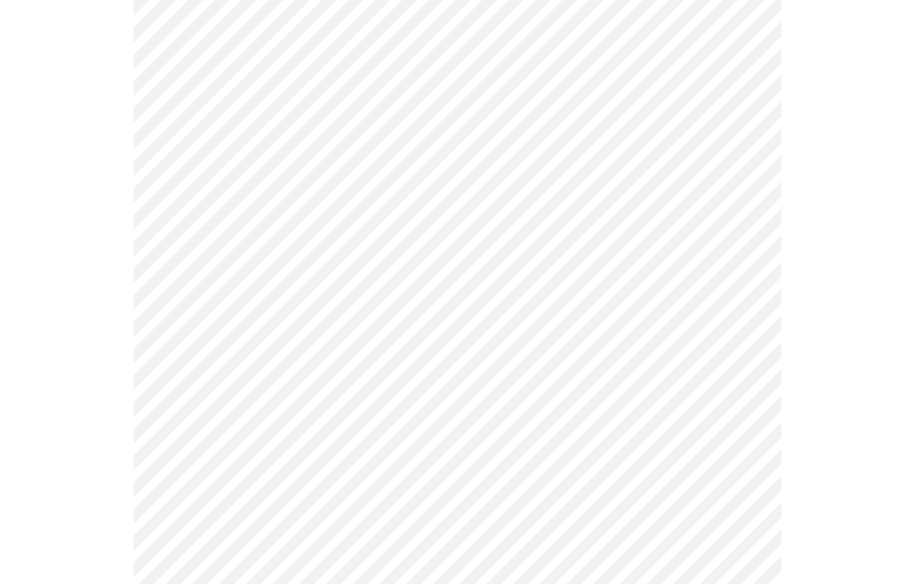
scroll to position [1448, 0]
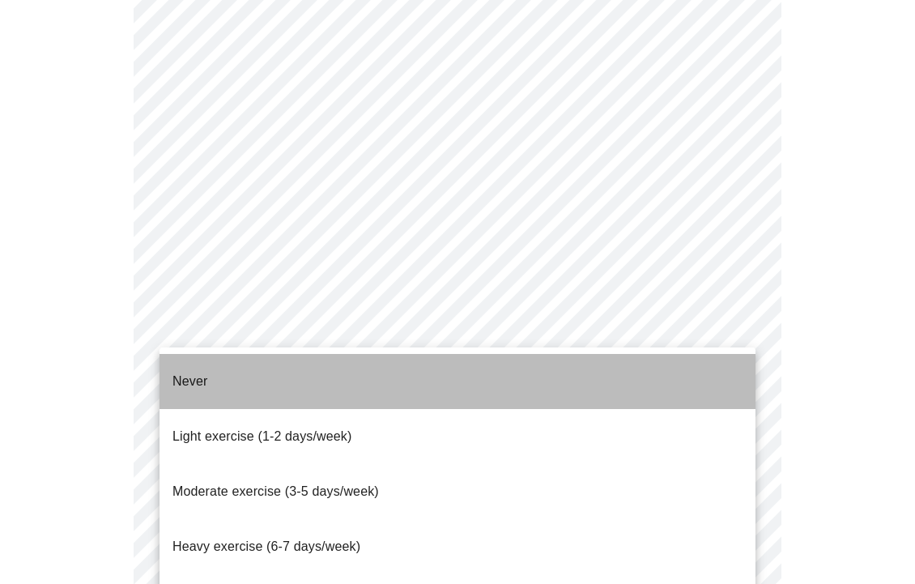
click at [351, 382] on li "Never" at bounding box center [457, 381] width 596 height 55
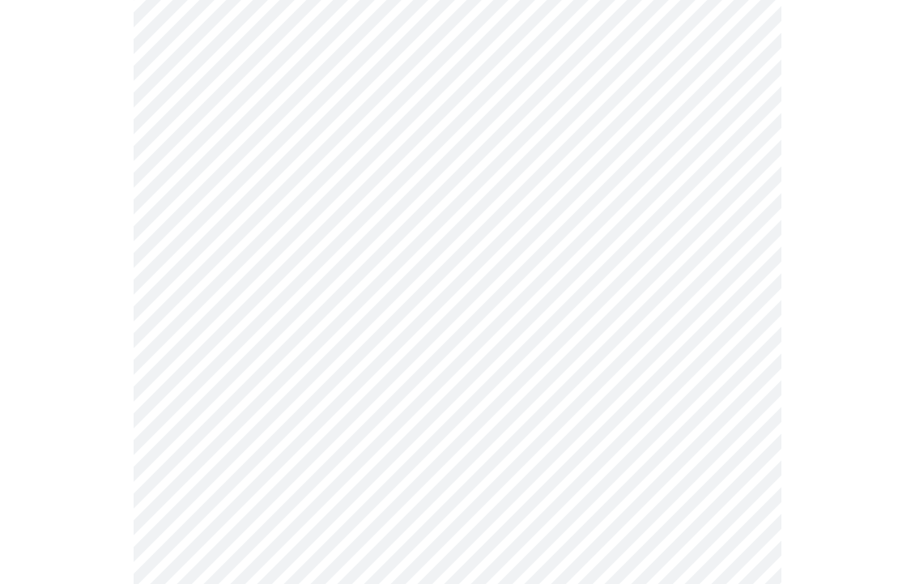
scroll to position [1480, 0]
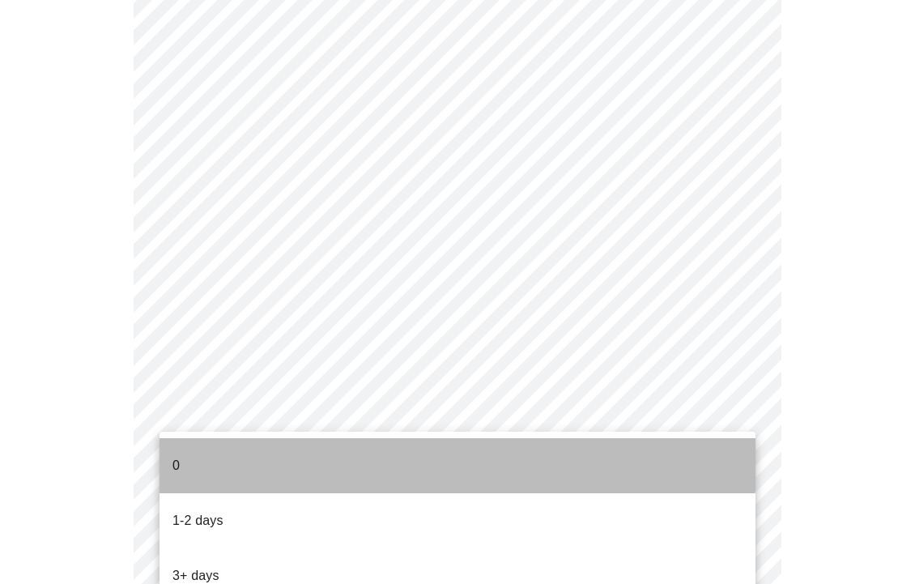
click at [336, 453] on li "0" at bounding box center [457, 465] width 596 height 55
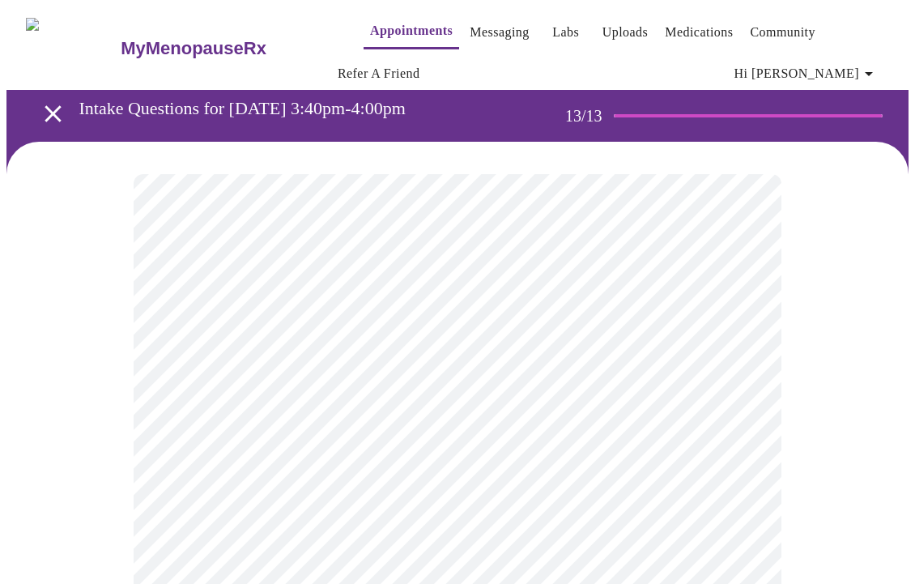
scroll to position [0, 0]
click at [376, 23] on link "Appointments" at bounding box center [411, 30] width 83 height 23
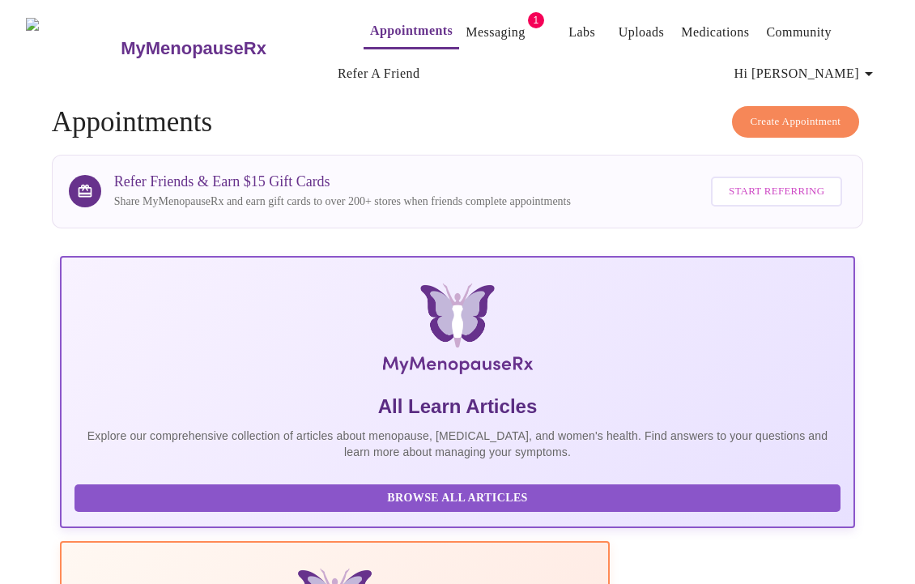
click at [465, 27] on link "Messaging" at bounding box center [494, 32] width 59 height 23
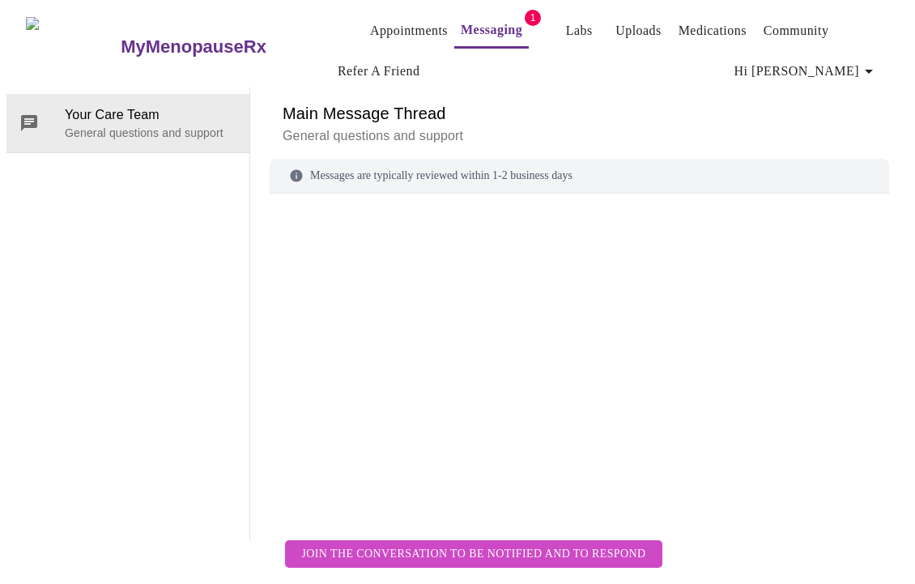
scroll to position [81, 0]
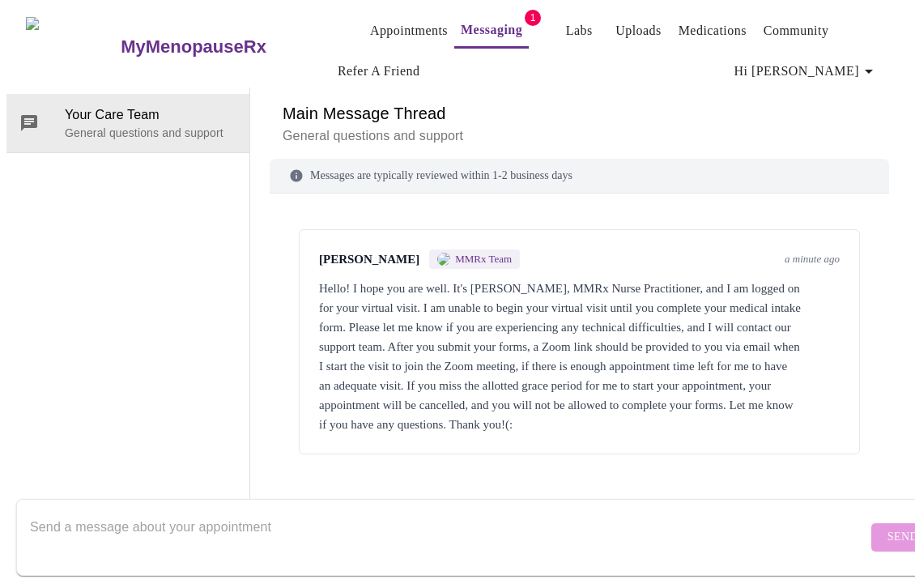
click at [515, 278] on div "Hello! I hope you are well. It's [PERSON_NAME], MMRx Nurse Practitioner, and I …" at bounding box center [579, 355] width 521 height 155
click at [387, 15] on button "Appointments" at bounding box center [408, 31] width 91 height 32
click at [470, 21] on link "Messaging" at bounding box center [492, 30] width 62 height 23
click at [372, 20] on link "Appointments" at bounding box center [409, 30] width 78 height 23
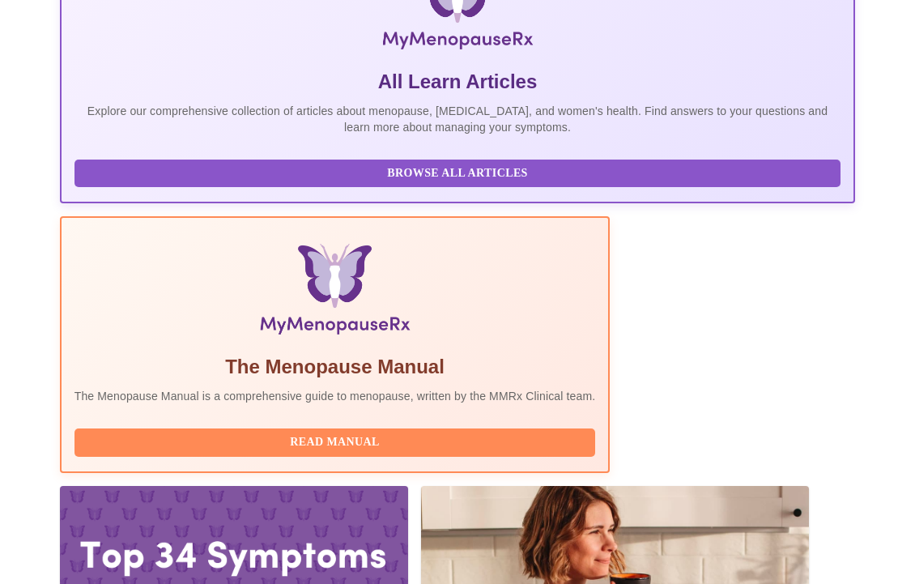
scroll to position [324, 0]
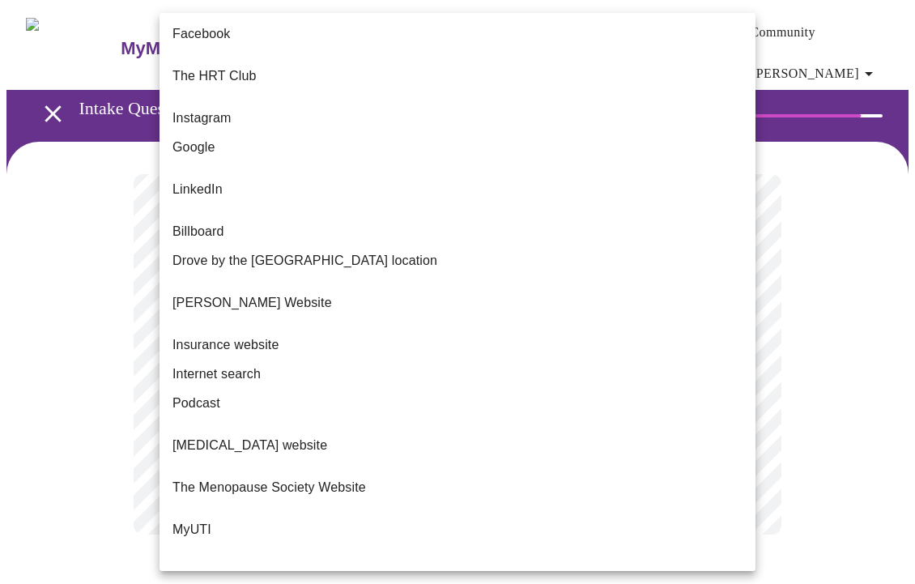
click at [631, 370] on body "MyMenopauseRx Appointments Messaging Labs Uploads Medications Community Refer a…" at bounding box center [457, 286] width 902 height 560
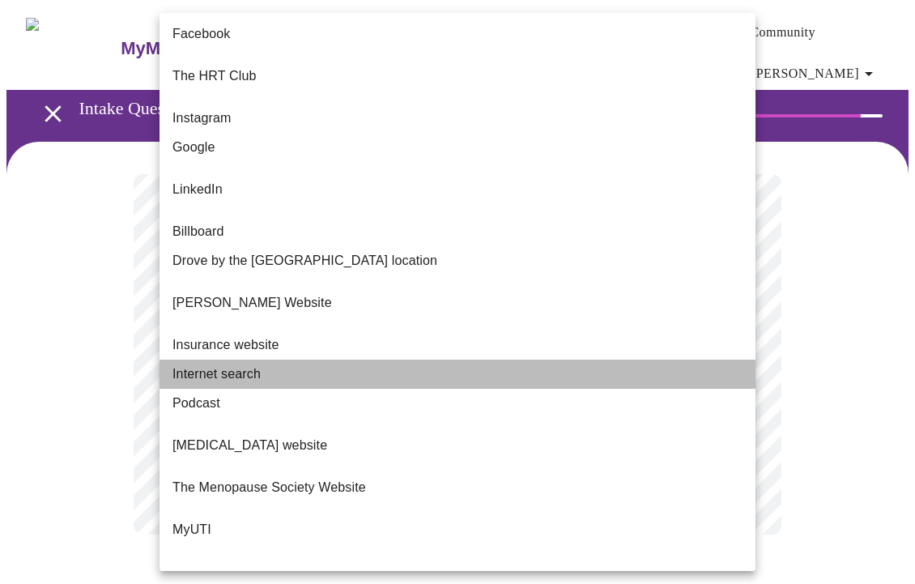
click at [500, 359] on li "Internet search" at bounding box center [457, 373] width 596 height 29
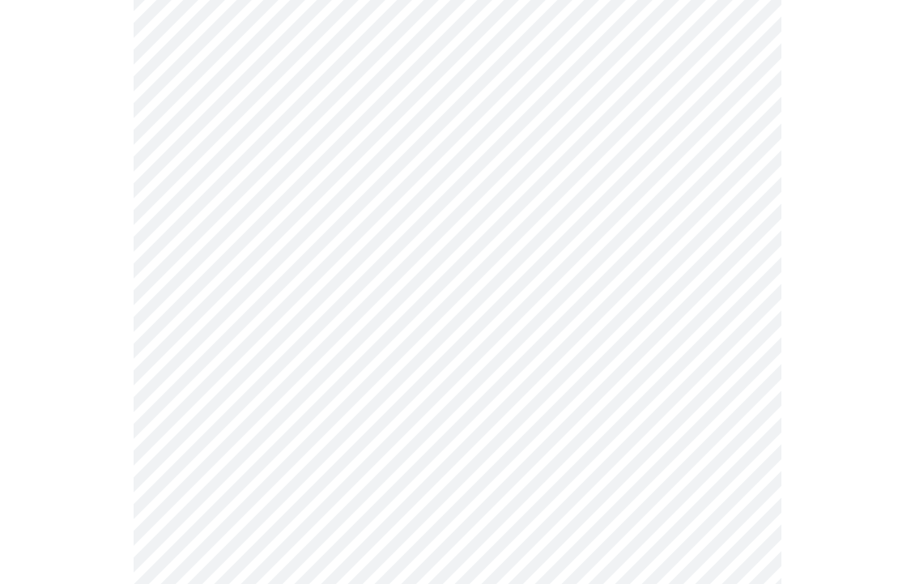
scroll to position [383, 0]
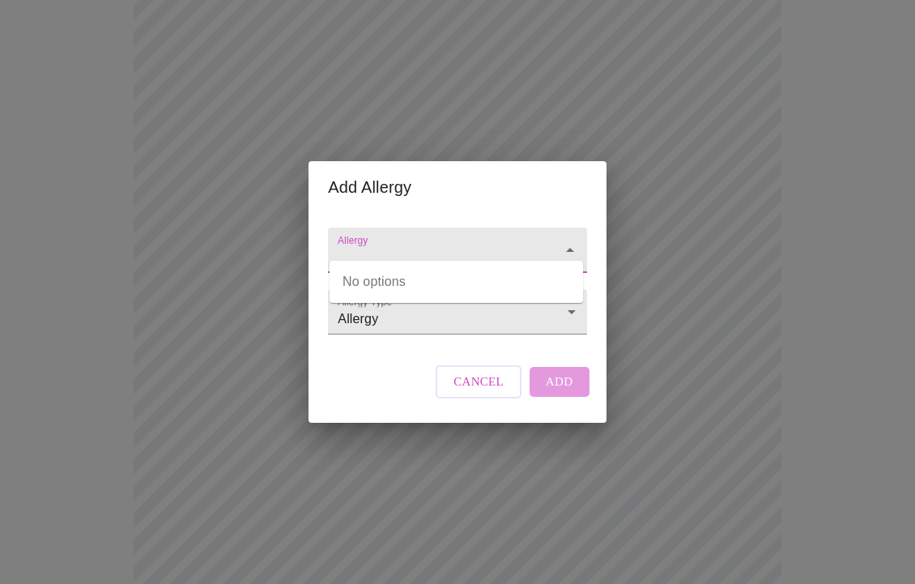
click at [426, 243] on input "Allergy" at bounding box center [433, 258] width 199 height 30
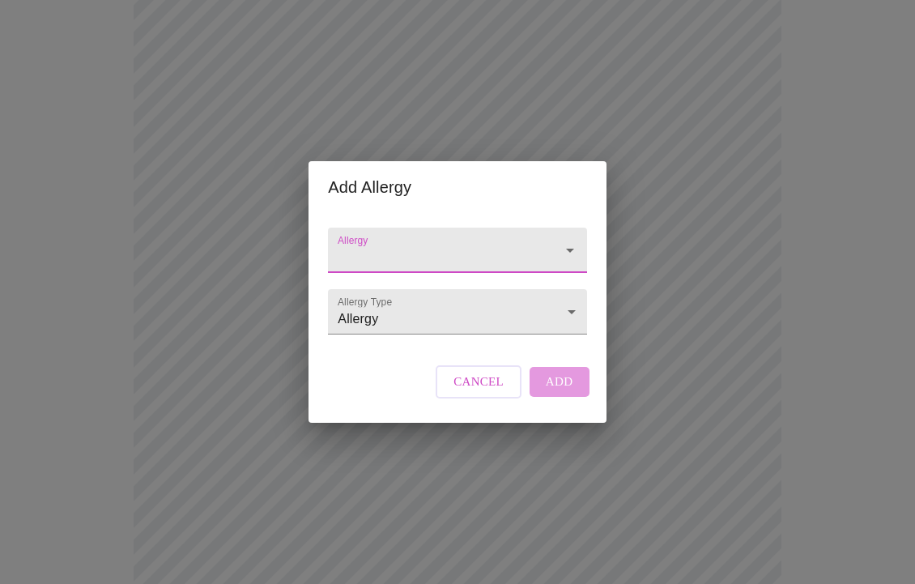
click at [426, 243] on input "Allergy" at bounding box center [433, 258] width 199 height 30
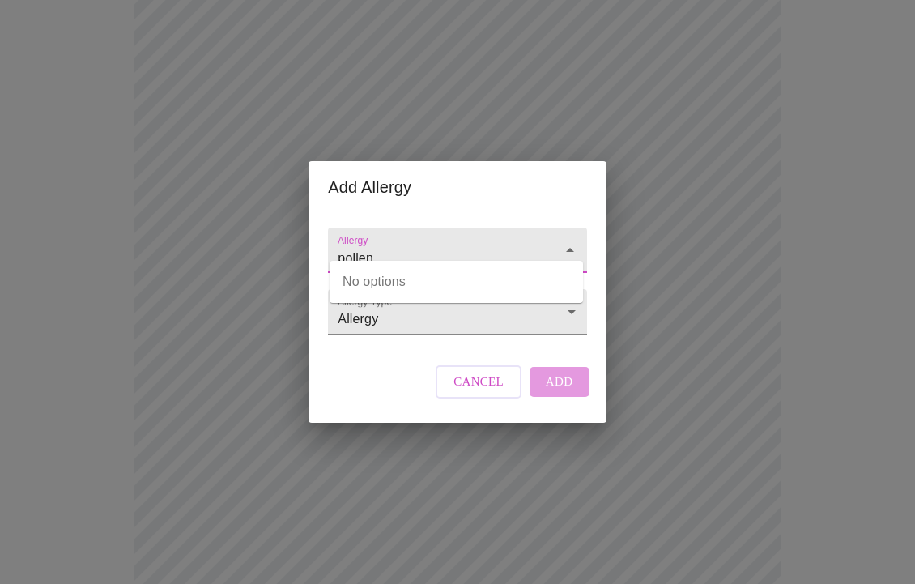
click at [444, 243] on input "pollen" at bounding box center [433, 258] width 199 height 30
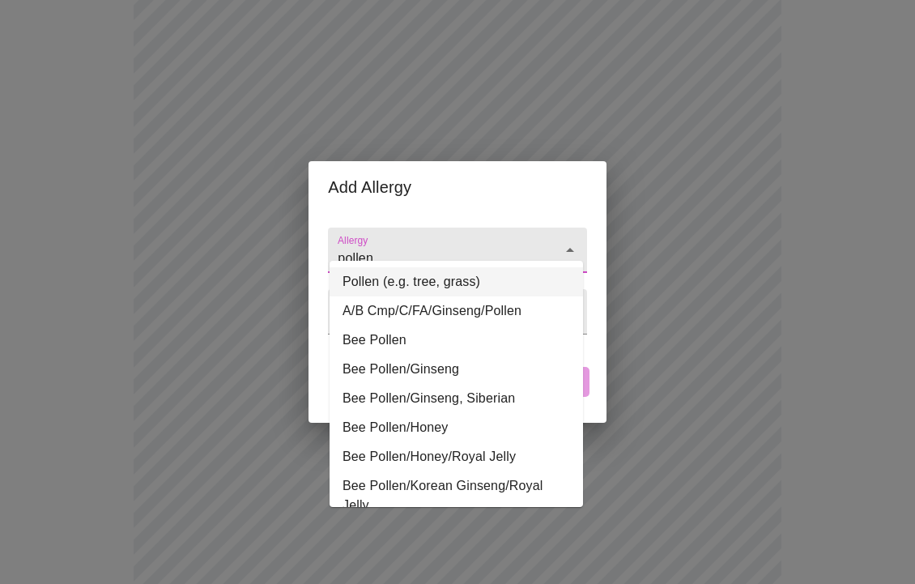
click at [476, 284] on li "Pollen (e.g. tree, grass)" at bounding box center [455, 281] width 253 height 29
type input "Pollen (e.g. tree, grass)"
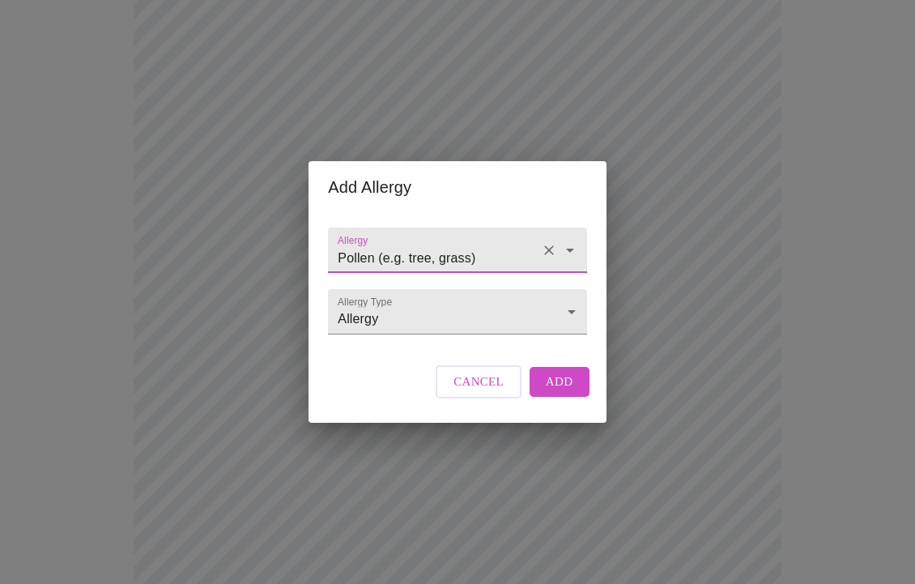
click at [556, 392] on span "Add" at bounding box center [560, 381] width 28 height 21
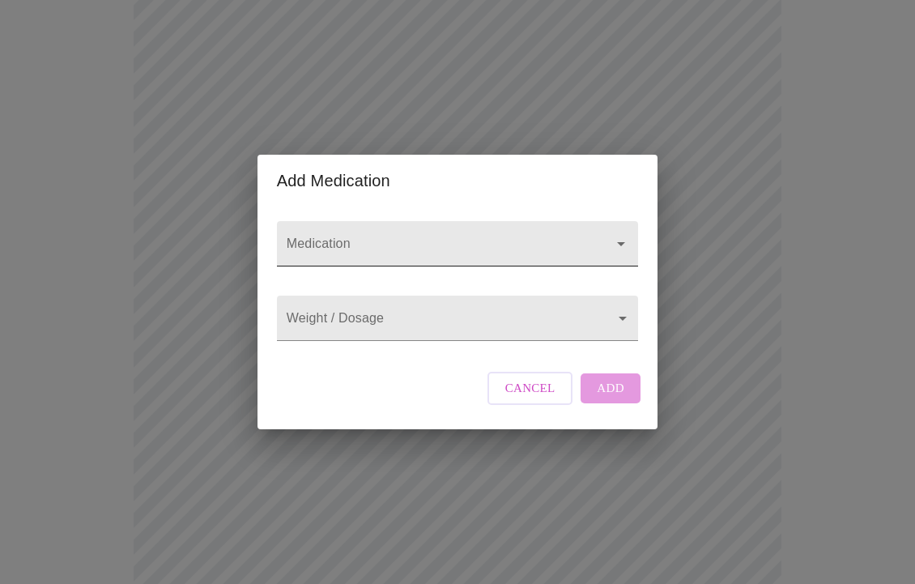
click at [433, 221] on div at bounding box center [457, 243] width 361 height 45
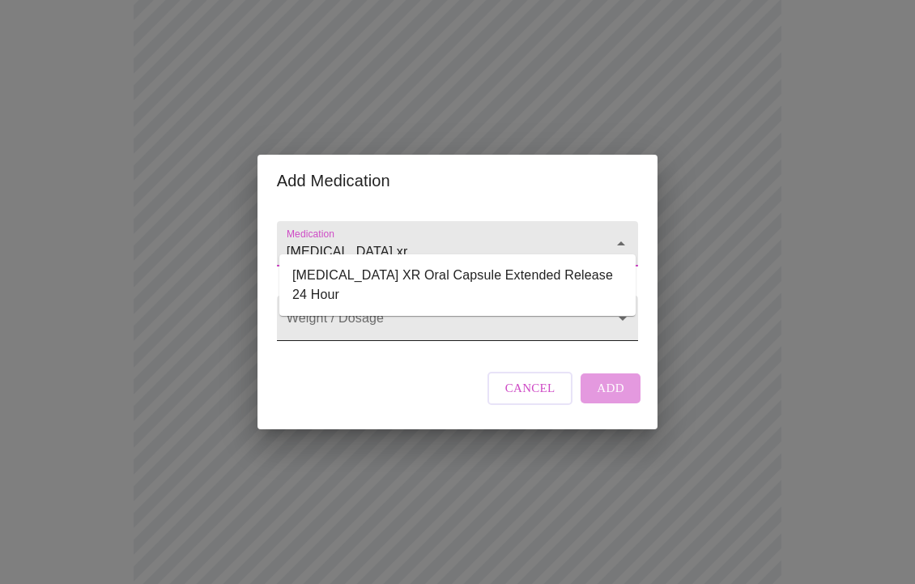
type input "[MEDICAL_DATA] xr"
click at [448, 317] on body "MyMenopauseRx Appointments Messaging Labs Uploads Medications Community Refer a…" at bounding box center [457, 225] width 902 height 1203
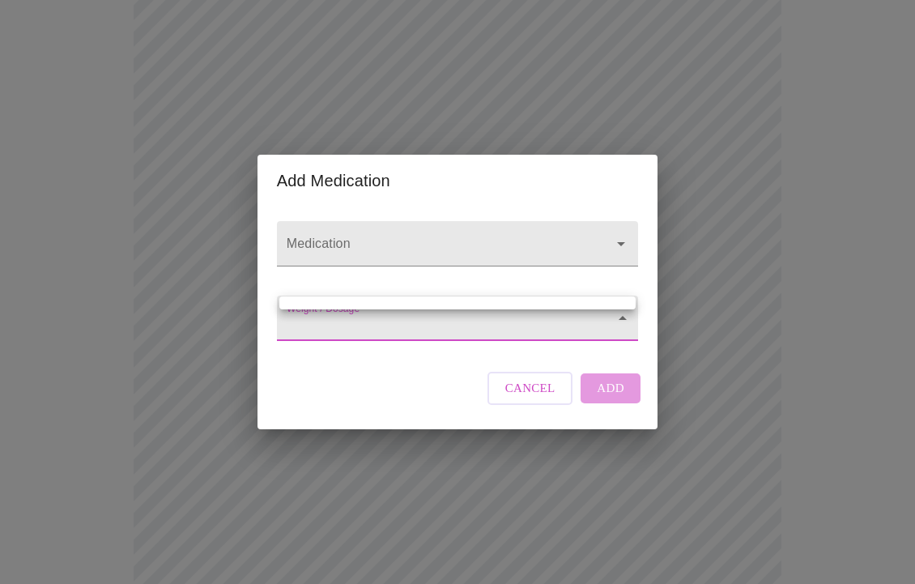
click at [424, 329] on div at bounding box center [457, 292] width 915 height 584
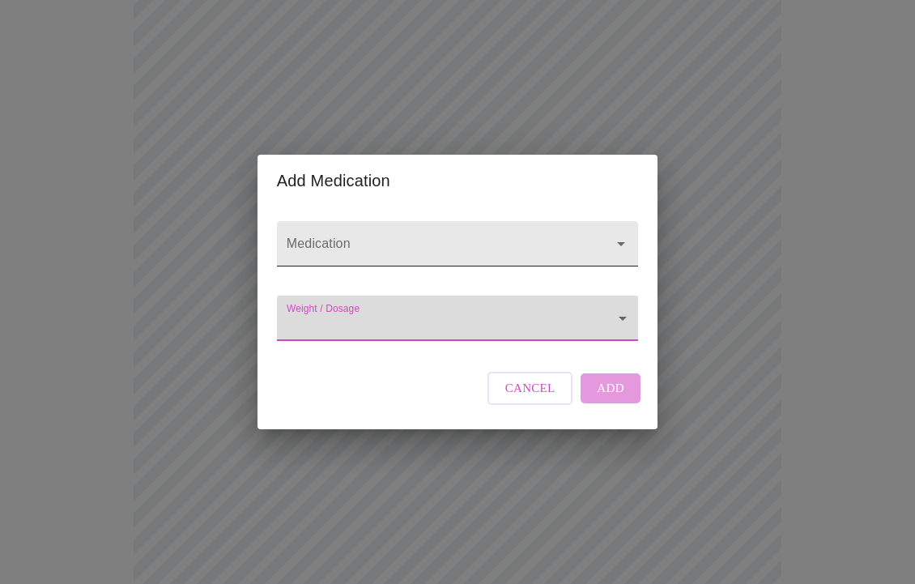
click at [408, 221] on div at bounding box center [457, 243] width 361 height 45
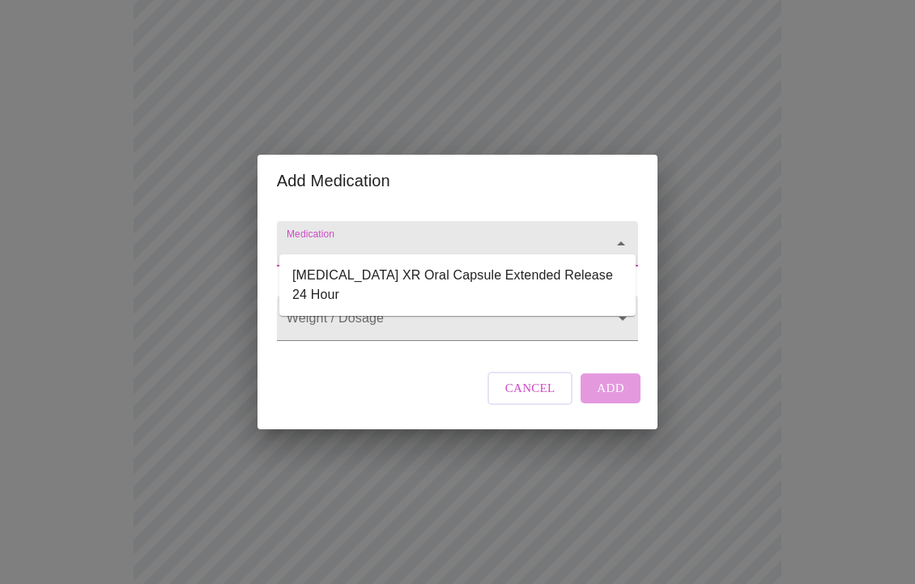
click at [393, 236] on input "Medication" at bounding box center [434, 251] width 302 height 30
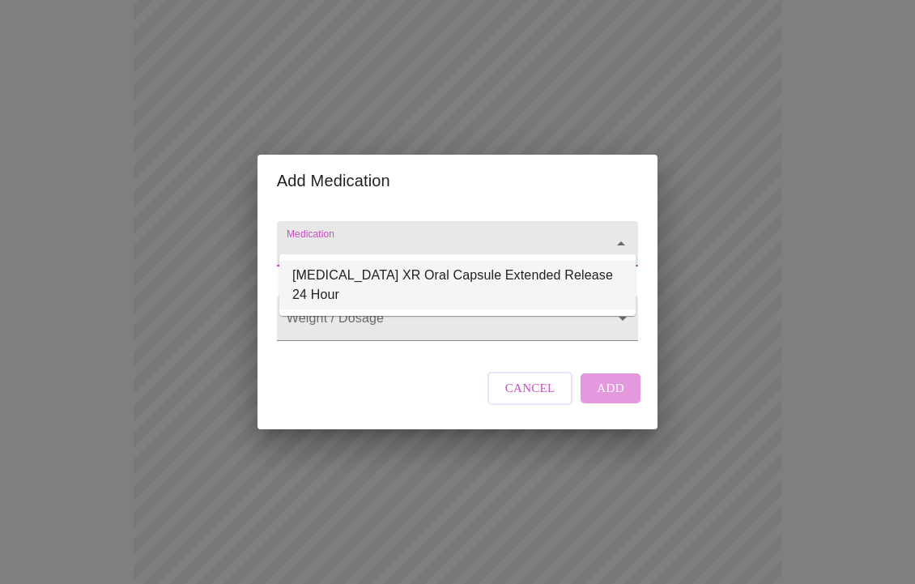
click at [398, 276] on li "[MEDICAL_DATA] XR Oral Capsule Extended Release 24 Hour" at bounding box center [457, 285] width 356 height 49
type input "[MEDICAL_DATA] XR Oral Capsule Extended Release 24 Hour"
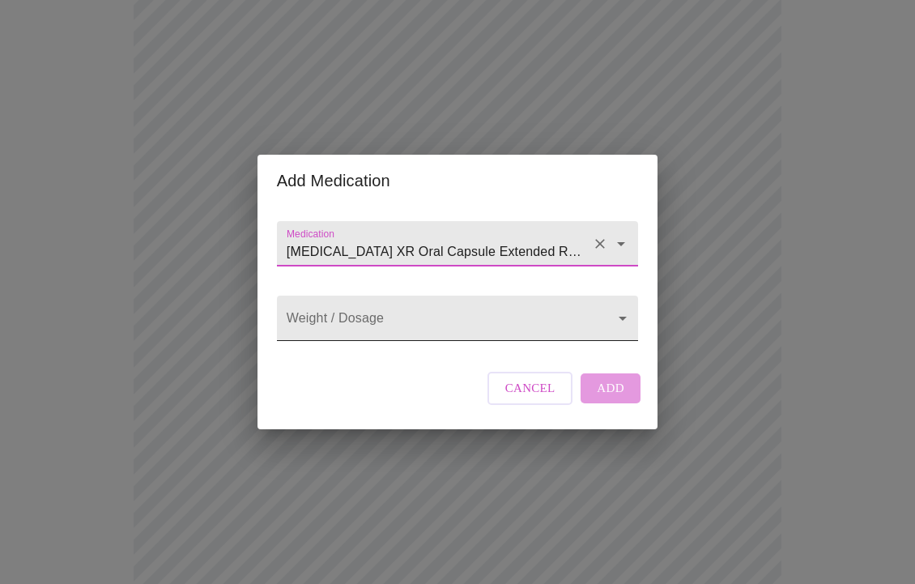
click at [364, 319] on body "MyMenopauseRx Appointments Messaging Labs Uploads Medications Community Refer a…" at bounding box center [457, 225] width 902 height 1203
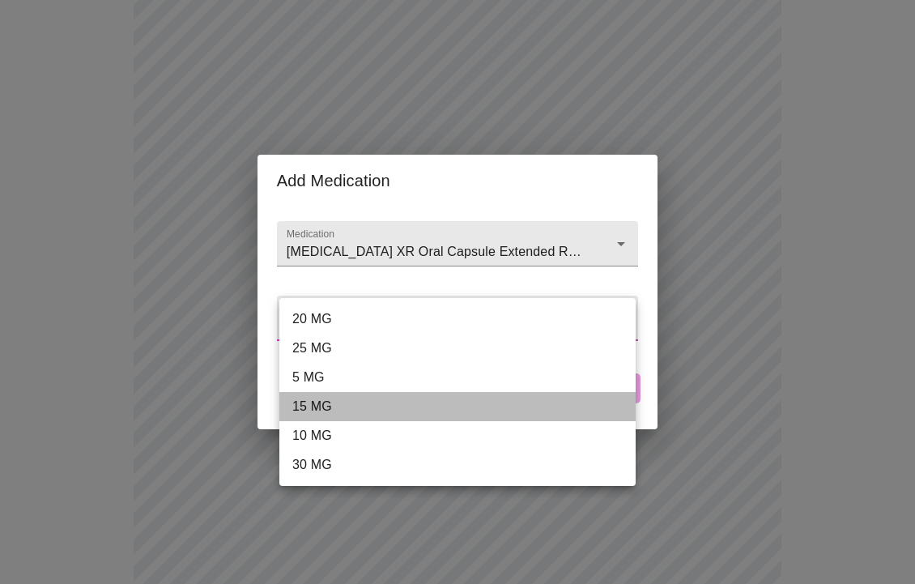
click at [344, 409] on li "15 MG" at bounding box center [457, 406] width 356 height 29
type input "15 MG"
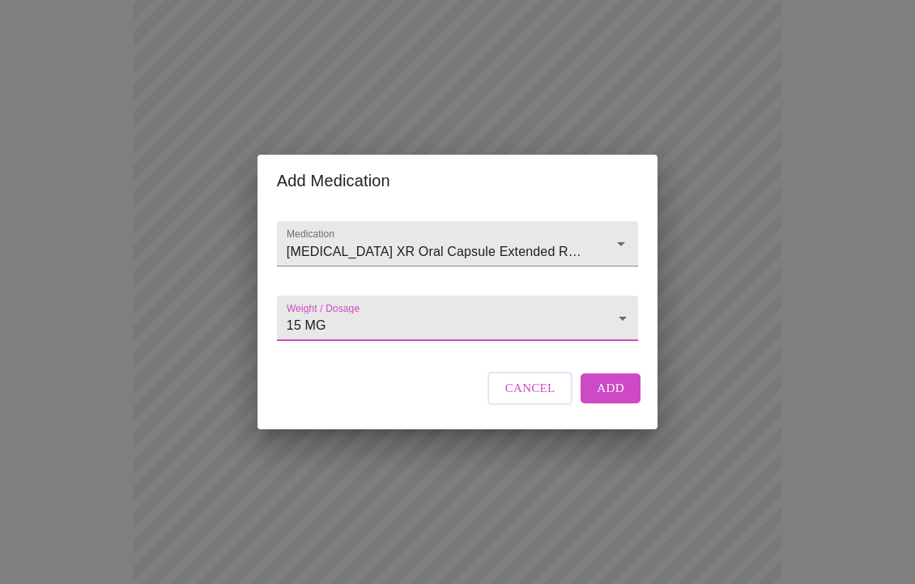
click at [621, 398] on span "Add" at bounding box center [611, 387] width 28 height 21
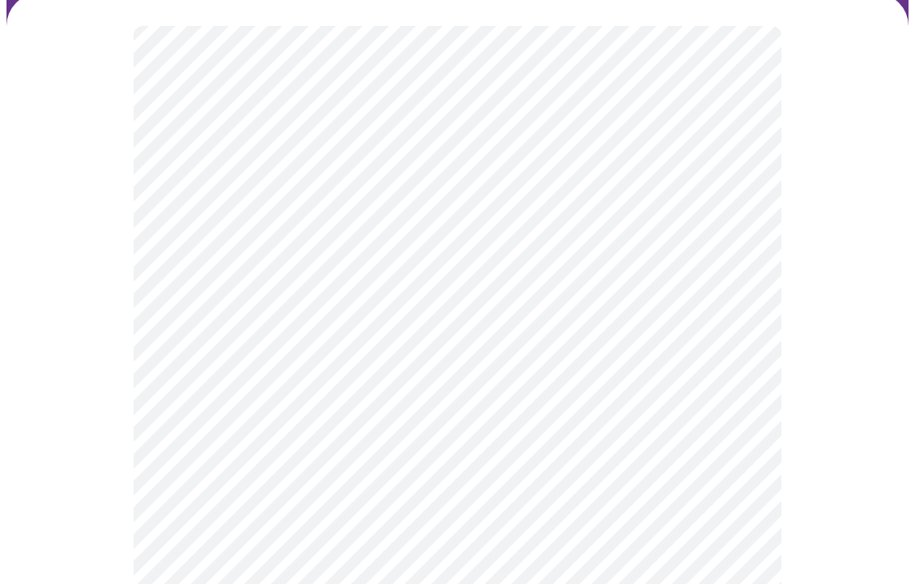
scroll to position [130, 0]
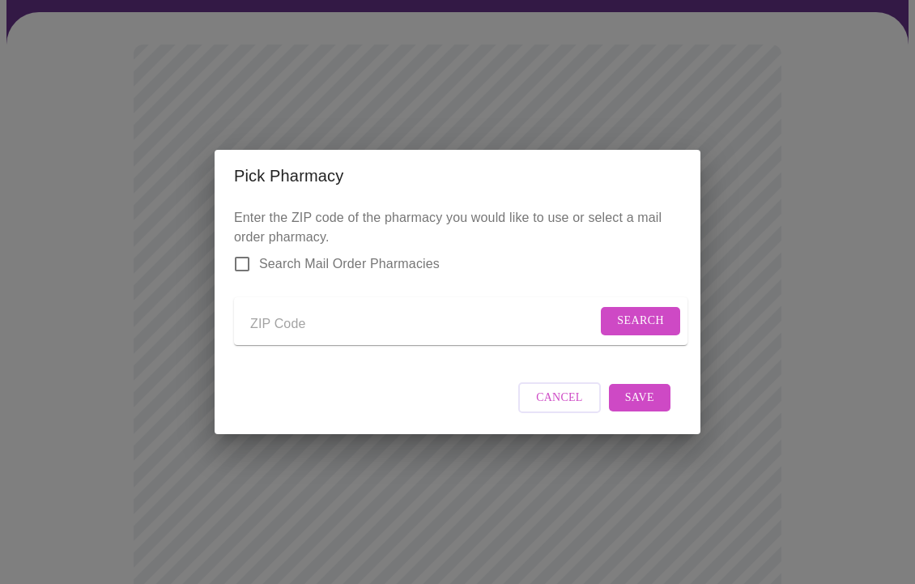
click at [307, 317] on input "Send a message to your care team" at bounding box center [423, 324] width 346 height 26
click at [617, 312] on span "Search" at bounding box center [640, 321] width 47 height 20
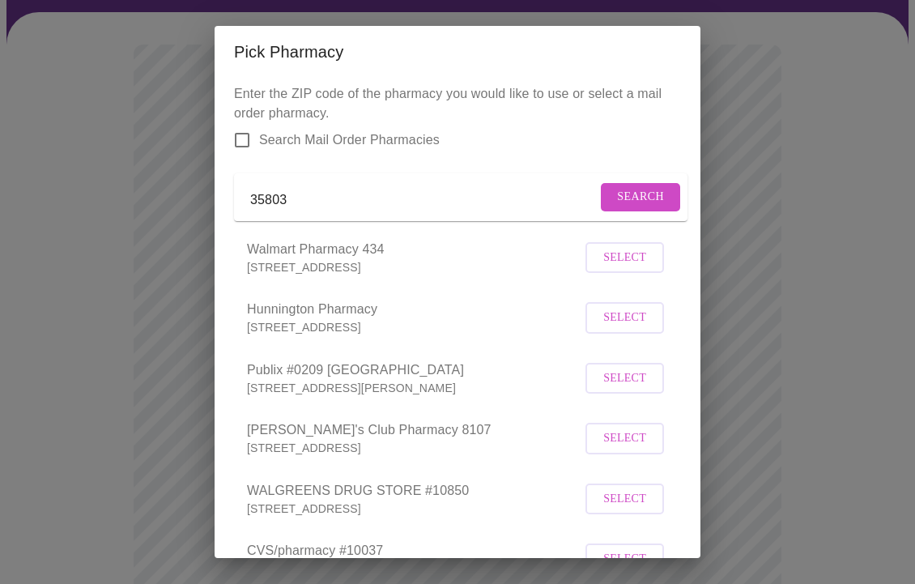
scroll to position [0, 0]
click at [313, 199] on input "35803" at bounding box center [423, 200] width 346 height 26
type input "35802"
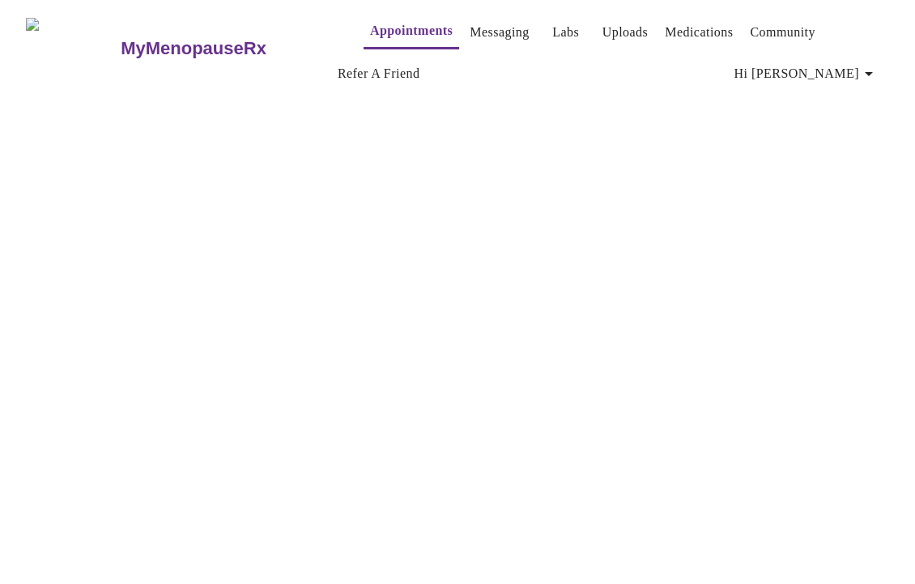
click at [370, 31] on link "Appointments" at bounding box center [411, 30] width 83 height 23
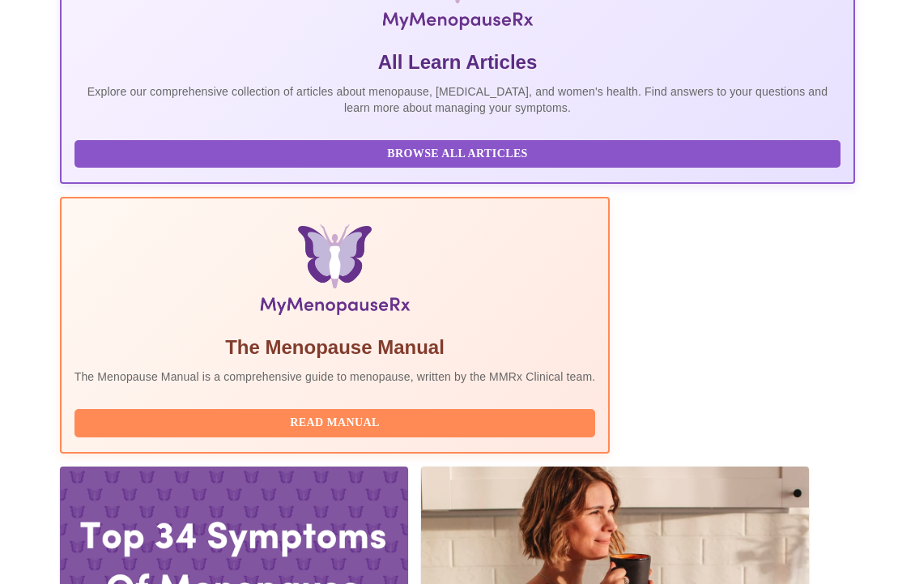
scroll to position [343, 0]
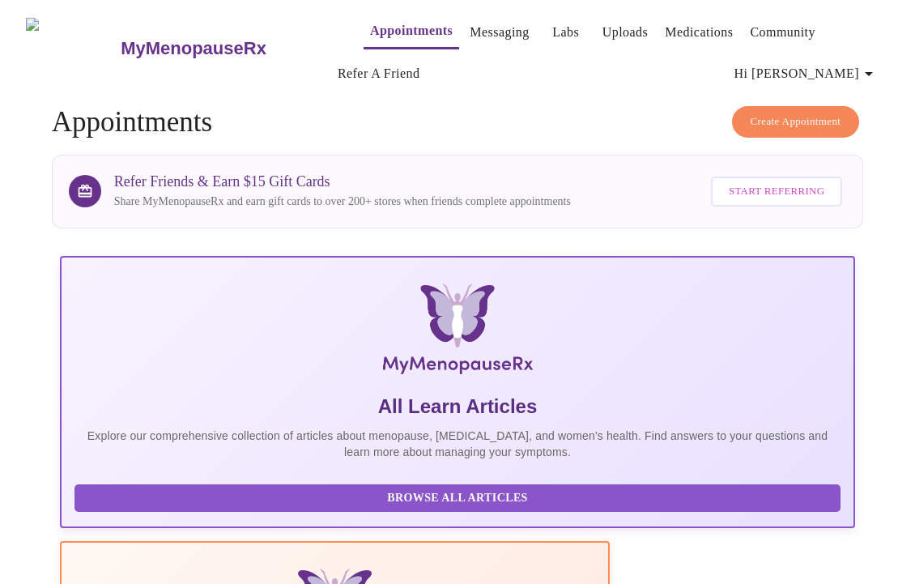
scroll to position [0, 0]
click at [406, 25] on link "Appointments" at bounding box center [411, 30] width 83 height 23
click at [470, 23] on link "Messaging" at bounding box center [499, 32] width 59 height 23
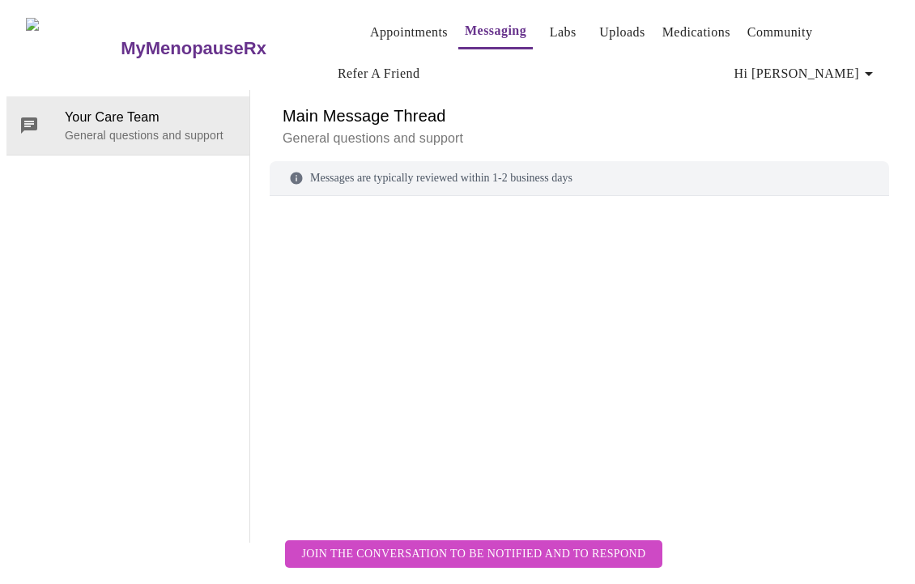
scroll to position [83, 0]
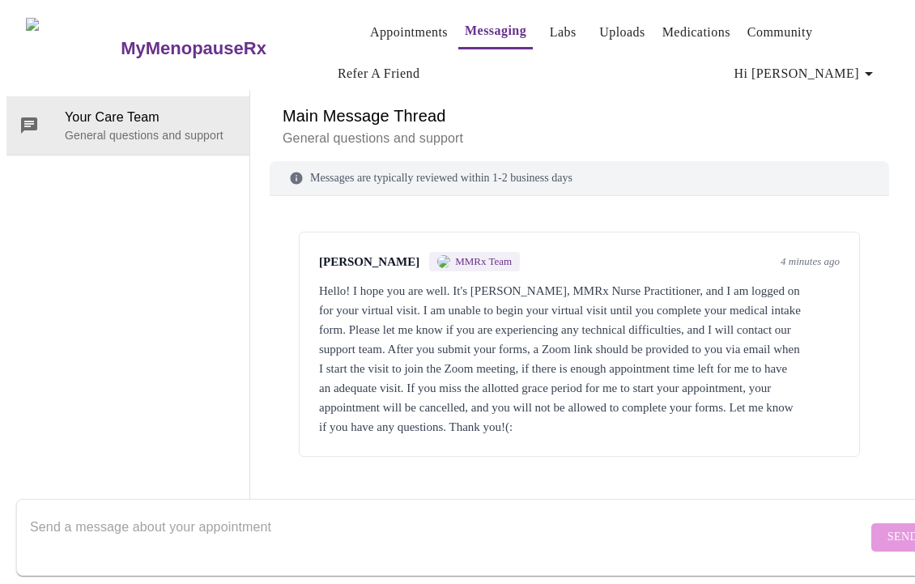
click at [653, 298] on div "Hello! I hope you are well. It's [PERSON_NAME], MMRx Nurse Practitioner, and I …" at bounding box center [579, 358] width 521 height 155
click at [661, 511] on textarea "Send a message about your appointment" at bounding box center [448, 537] width 837 height 52
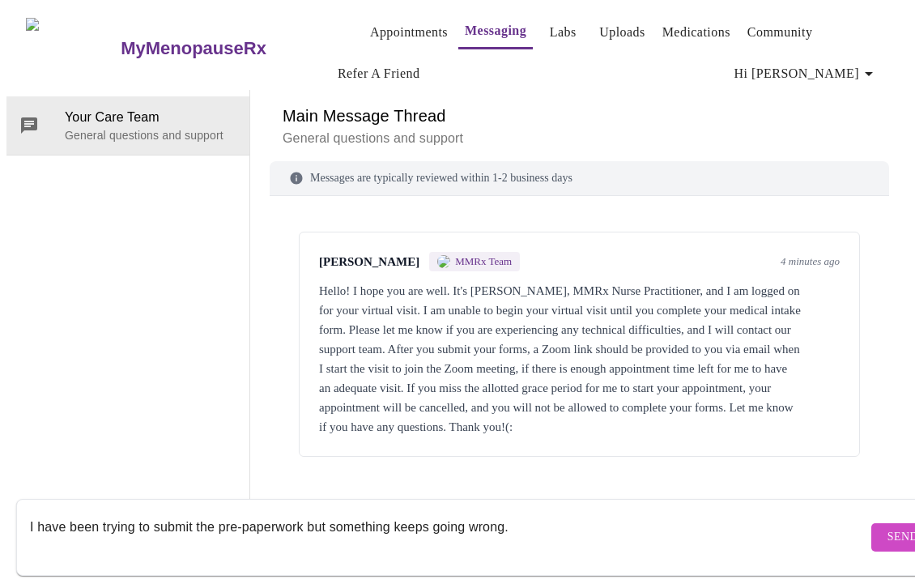
type textarea "I have been trying to submit the pre-paperwork but something keeps going wrong."
click at [887, 527] on span "Send" at bounding box center [902, 537] width 31 height 20
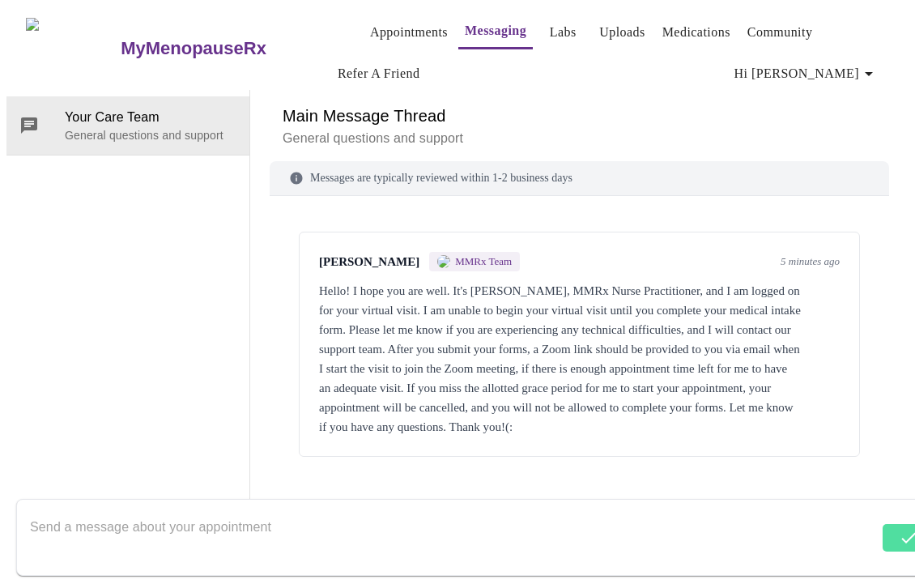
scroll to position [36, 0]
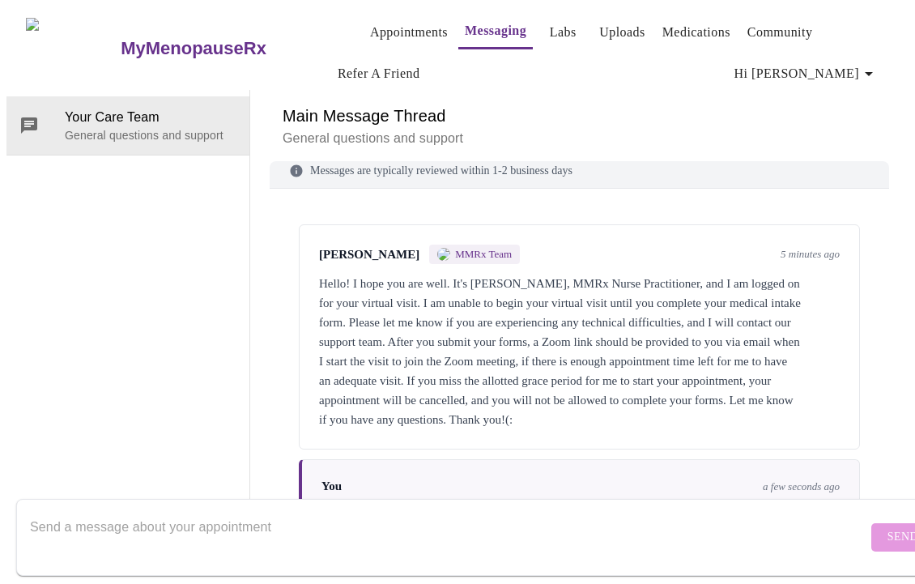
click at [700, 519] on textarea "Send a message about your appointment" at bounding box center [448, 537] width 837 height 52
click at [372, 27] on link "Appointments" at bounding box center [409, 32] width 78 height 23
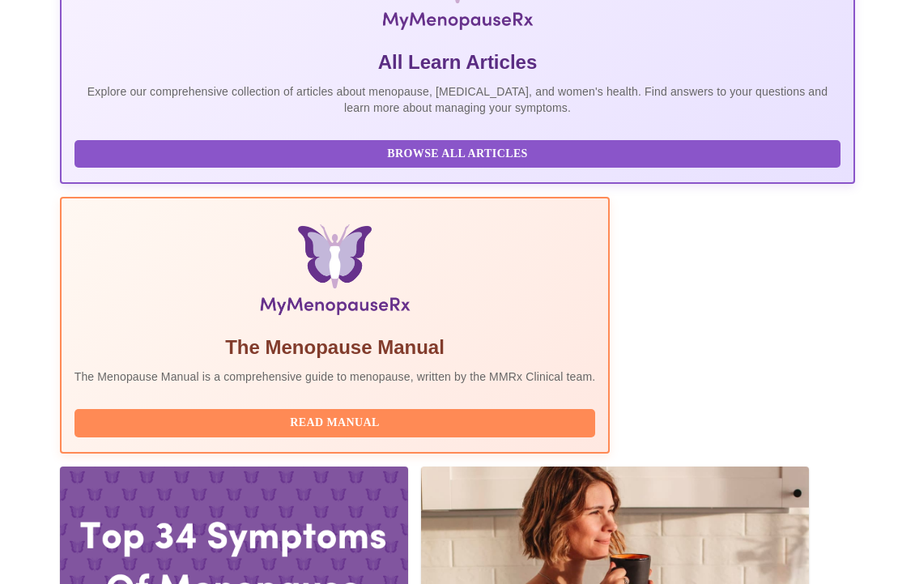
scroll to position [343, 0]
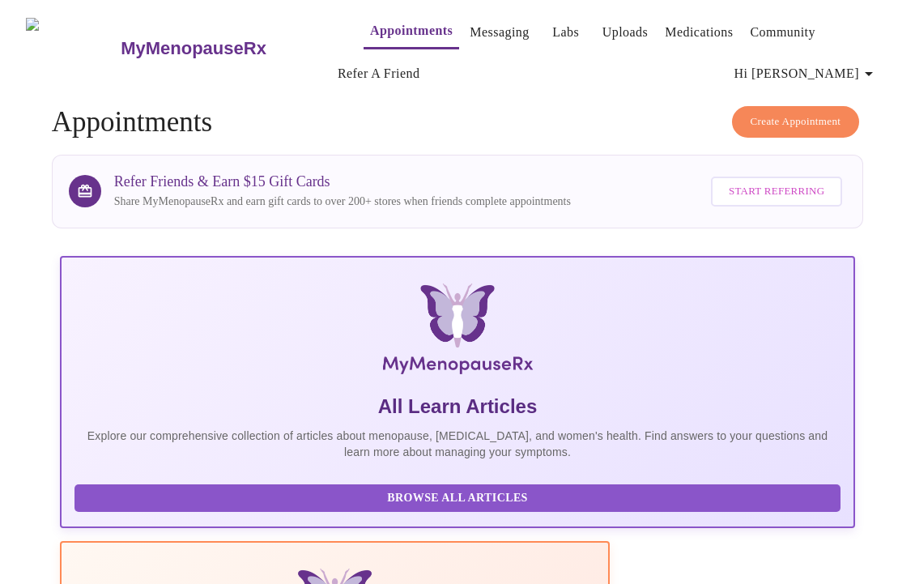
scroll to position [0, 0]
click at [473, 34] on link "Messaging" at bounding box center [499, 32] width 59 height 23
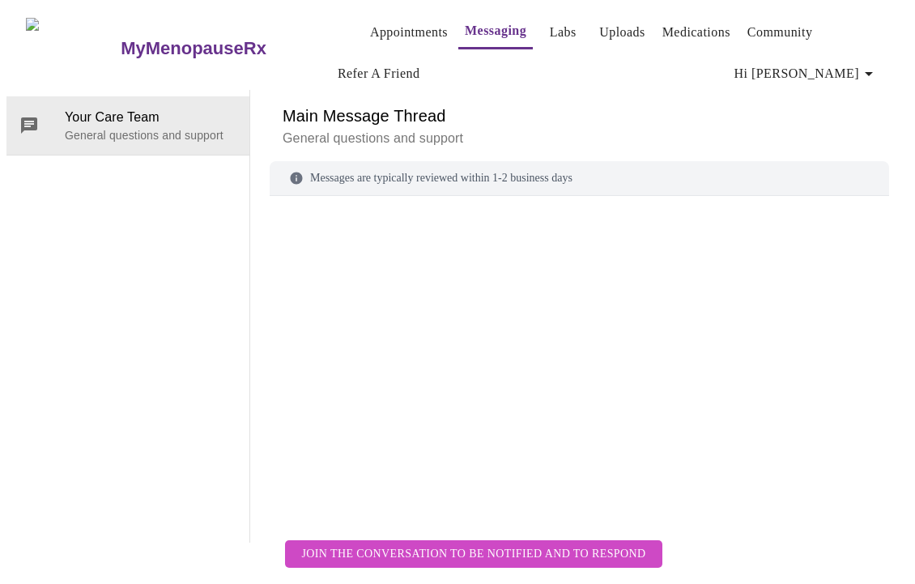
scroll to position [36, 0]
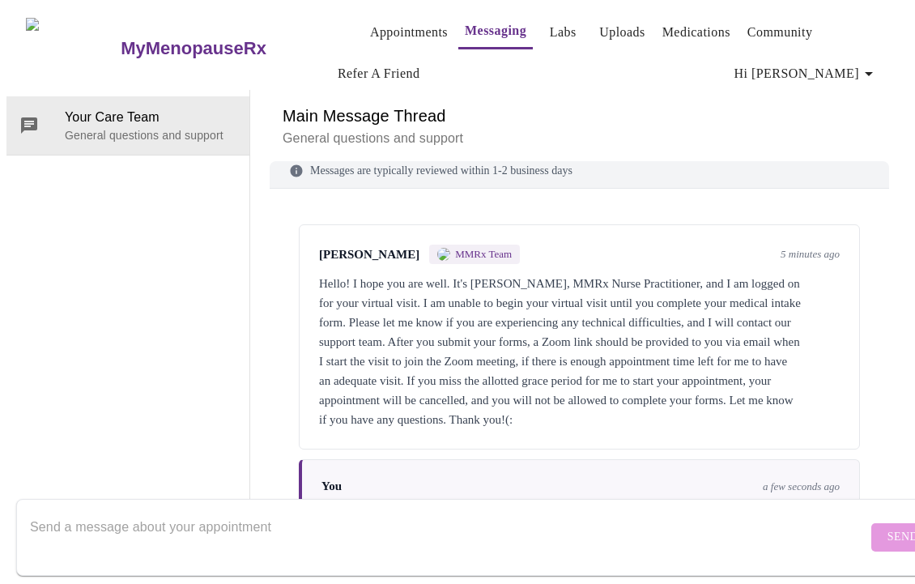
click at [181, 519] on textarea "Send a message about your appointment" at bounding box center [448, 537] width 837 height 52
type textarea "I don't know what form element was missing."
click at [871, 523] on button "Send" at bounding box center [902, 537] width 63 height 28
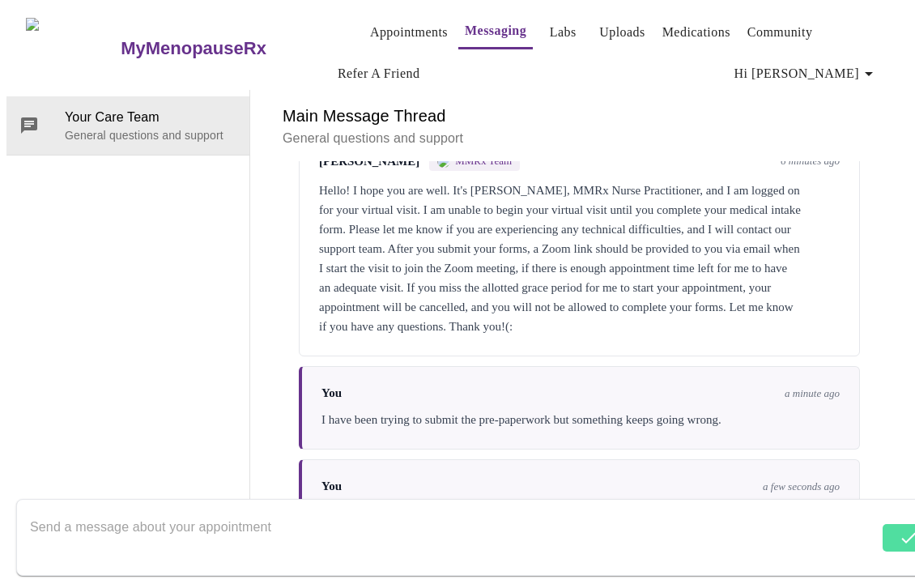
scroll to position [0, 0]
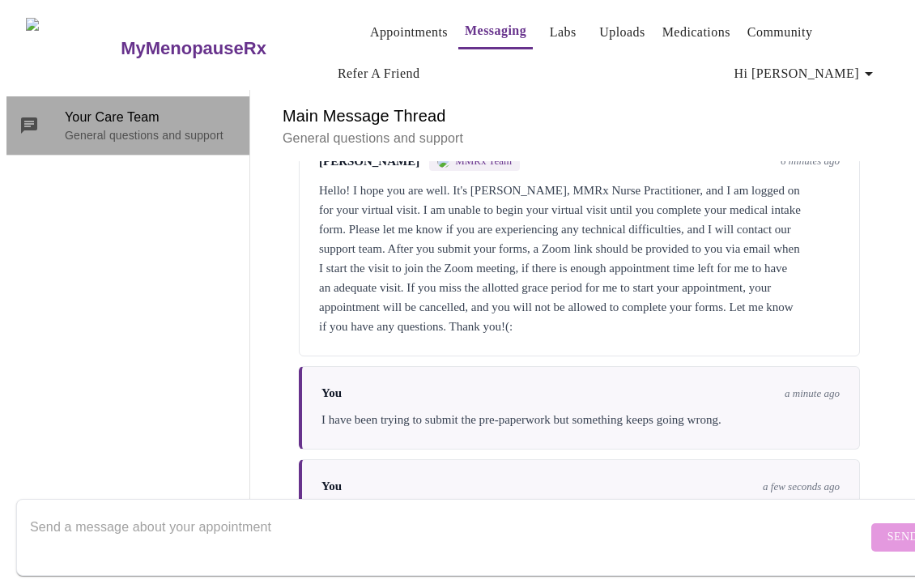
click at [101, 127] on p "General questions and support" at bounding box center [151, 135] width 172 height 16
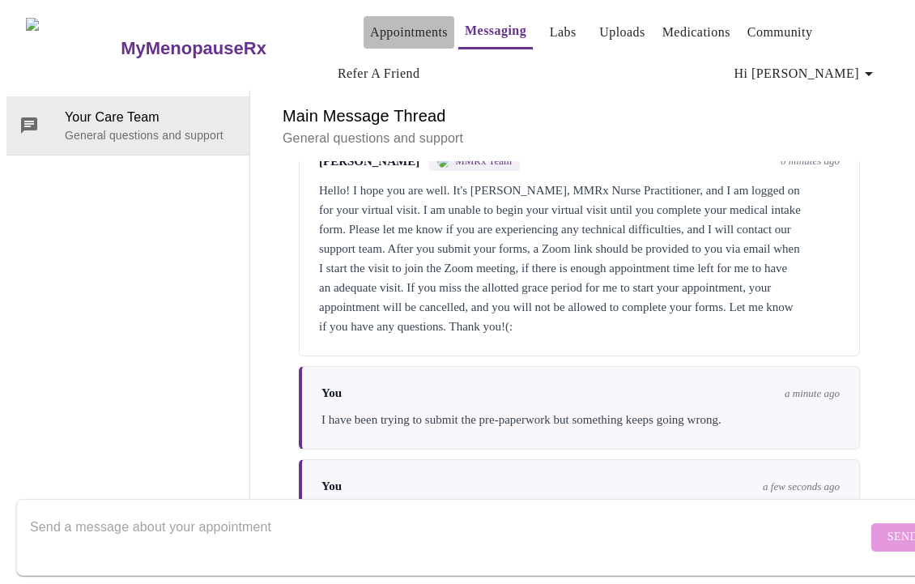
click at [370, 28] on link "Appointments" at bounding box center [409, 32] width 78 height 23
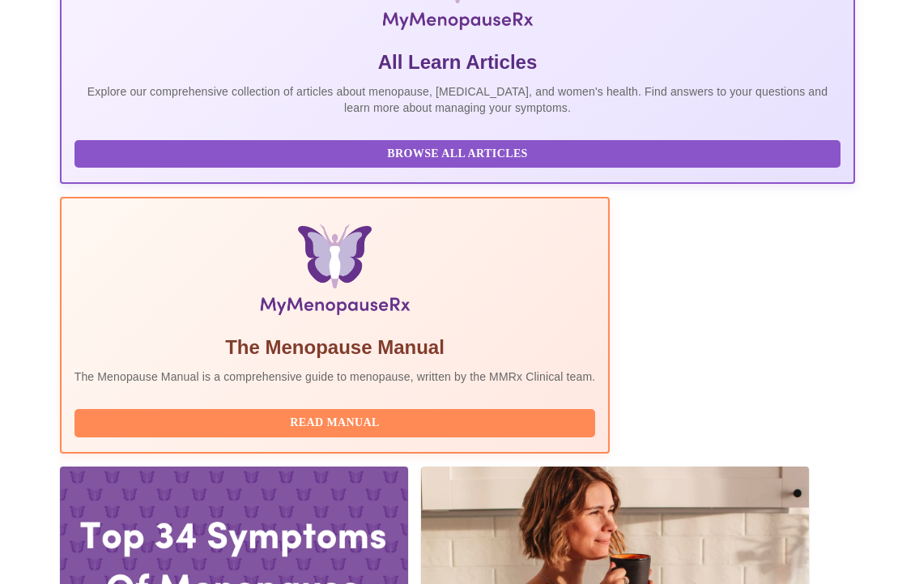
scroll to position [343, 0]
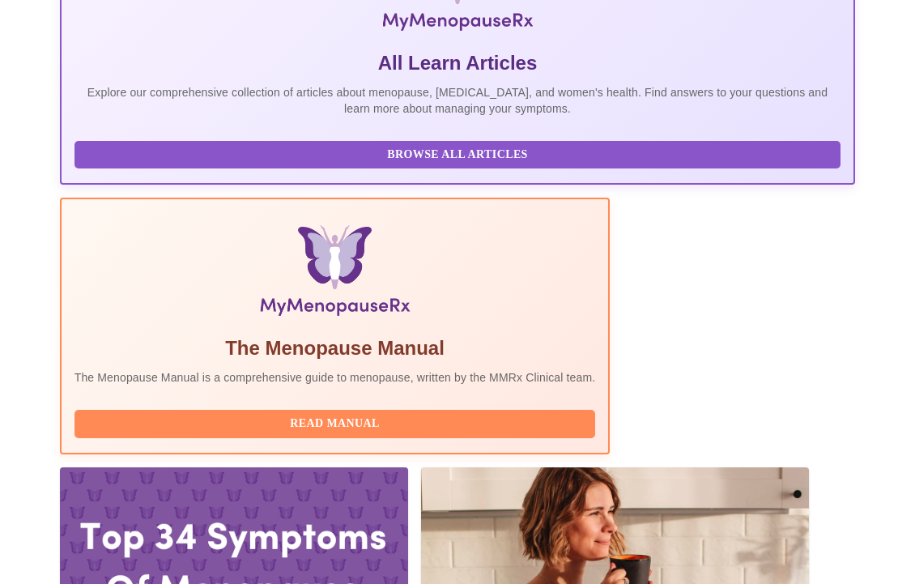
drag, startPoint x: 311, startPoint y: 394, endPoint x: 471, endPoint y: 396, distance: 160.3
copy span "[EMAIL_ADDRESS][DOMAIN_NAME]"
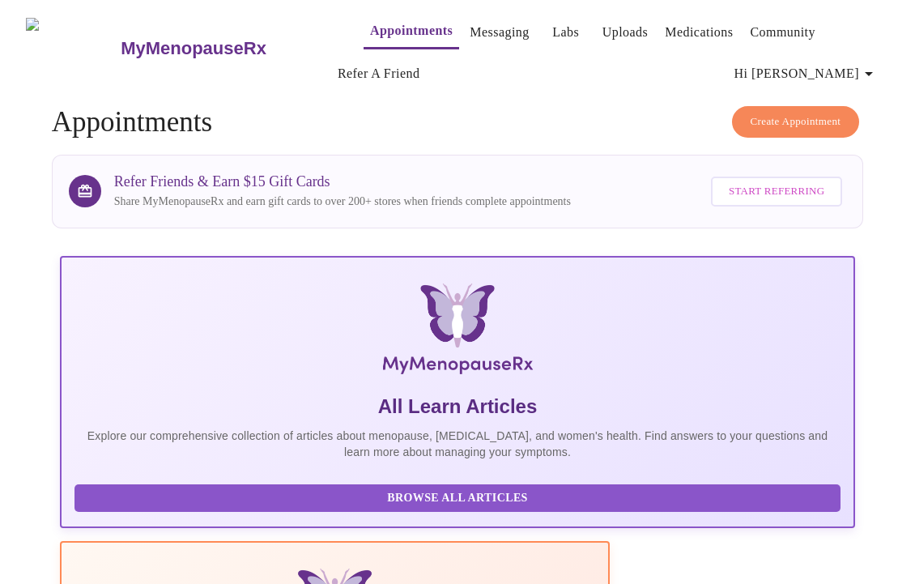
scroll to position [0, 0]
click at [470, 24] on link "Messaging" at bounding box center [499, 32] width 59 height 23
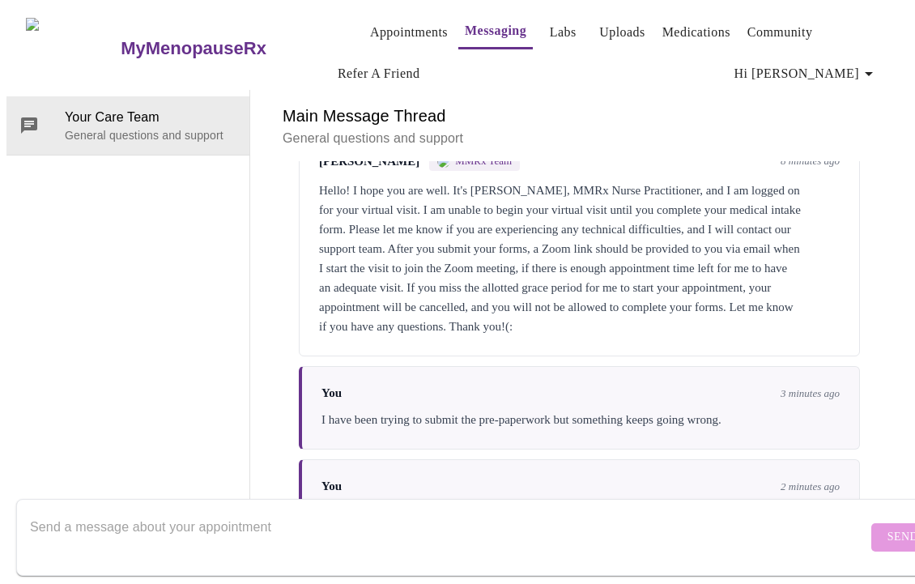
scroll to position [133, 0]
click at [128, 516] on textarea "Send a message about your appointment" at bounding box center [448, 537] width 837 height 52
type textarea "O"
click at [244, 513] on textarea "Send a message about your appointment" at bounding box center [448, 537] width 837 height 52
type textarea "S"
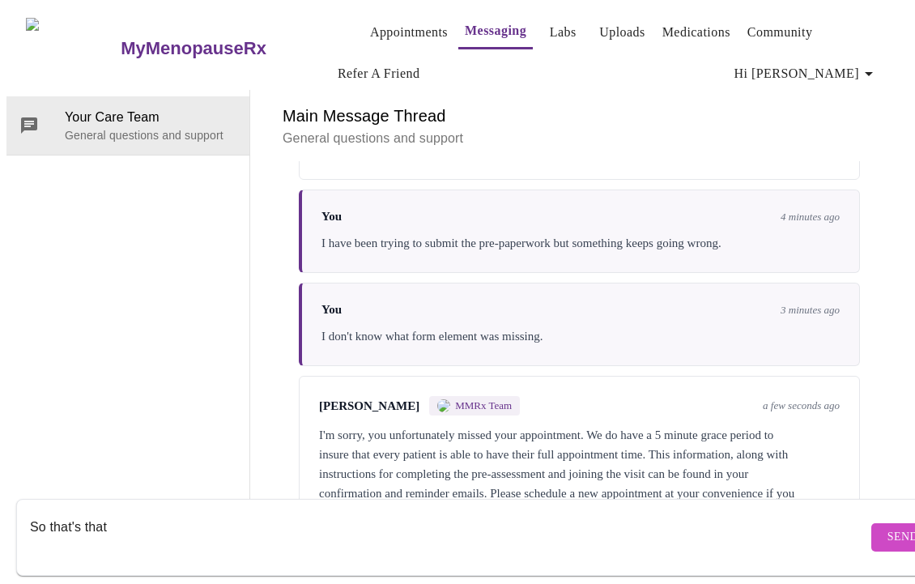
scroll to position [331, 0]
type textarea "S"
type textarea "I"
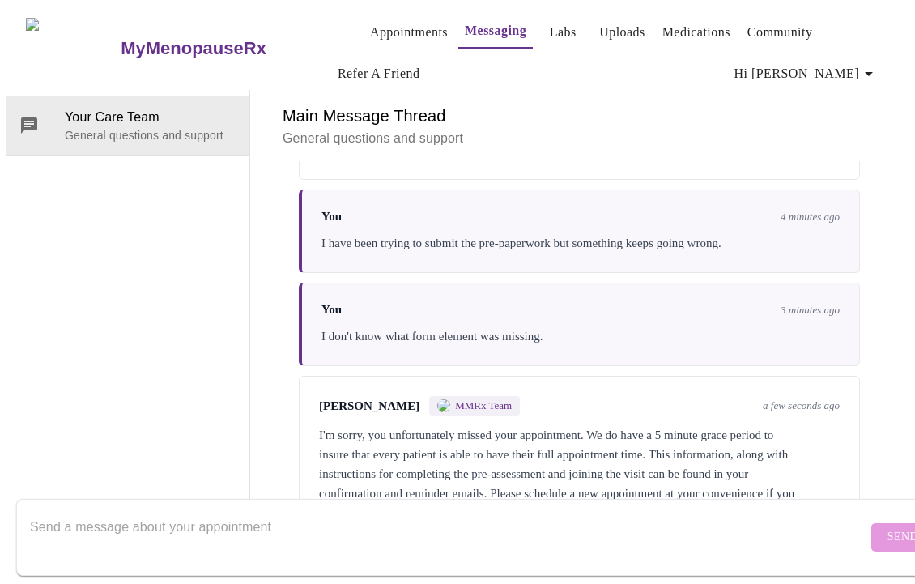
click at [196, 516] on textarea "Send a message about your appointment" at bounding box center [448, 537] width 837 height 52
click at [631, 425] on div "I'm sorry, you unfortunately missed your appointment. We do have a 5 minute gra…" at bounding box center [579, 473] width 521 height 97
drag, startPoint x: 624, startPoint y: 423, endPoint x: 444, endPoint y: 424, distance: 180.5
click at [444, 425] on div "I'm sorry, you unfortunately missed your appointment. We do have a 5 minute gra…" at bounding box center [579, 473] width 521 height 97
click at [243, 532] on textarea "Send a message about your appointment" at bounding box center [448, 537] width 837 height 52
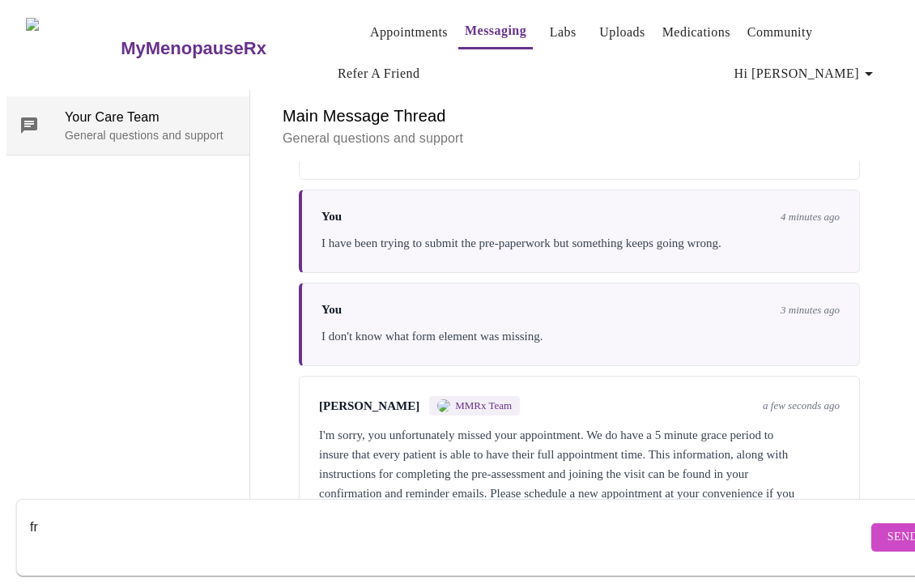
type textarea "f"
type textarea "d"
type textarea "N"
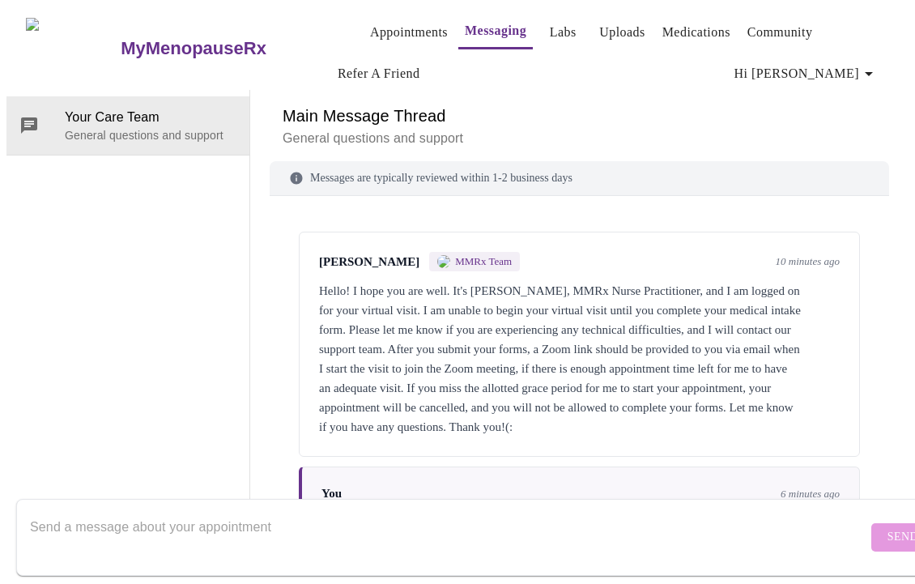
scroll to position [331, 0]
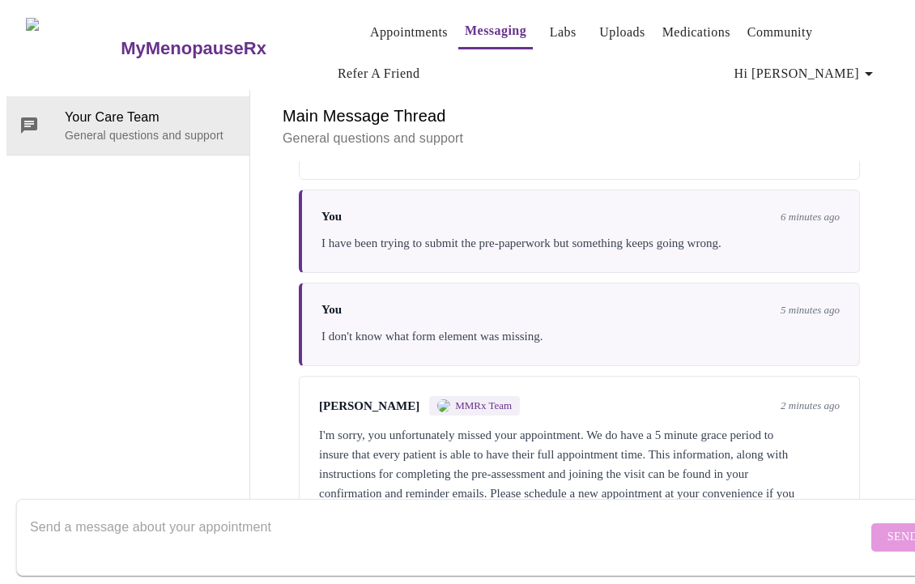
click at [217, 519] on textarea "Send a message about your appointment" at bounding box center [448, 537] width 837 height 52
type textarea "Sure."
click at [887, 527] on span "Send" at bounding box center [902, 537] width 31 height 20
